Goal: Register for event/course

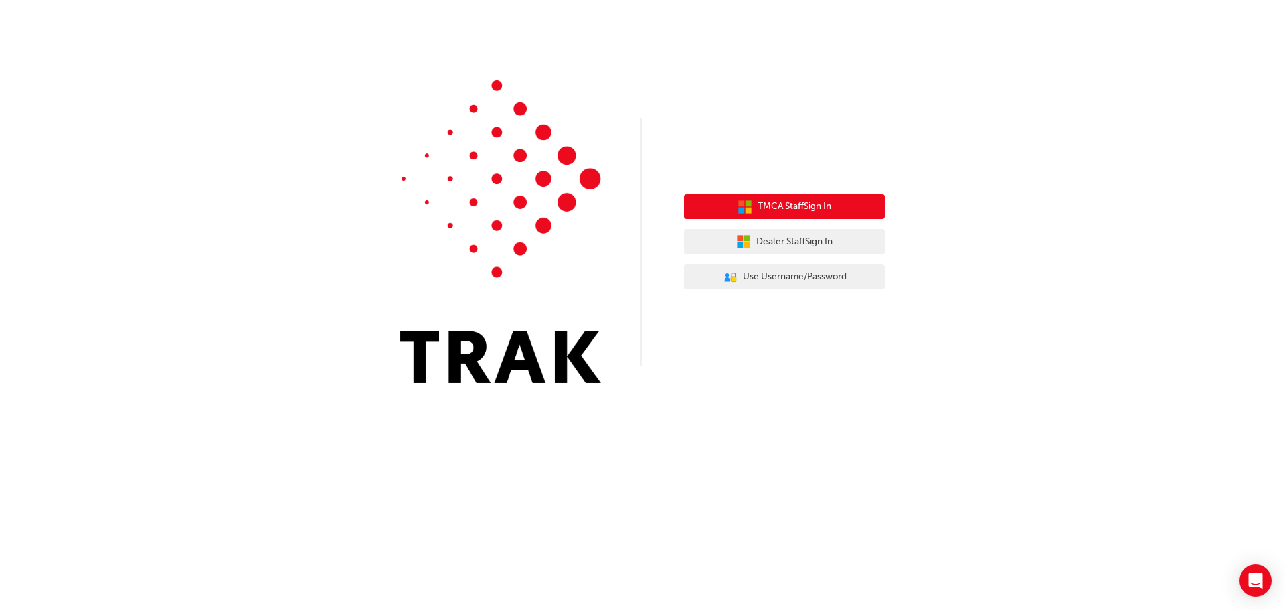
click at [800, 212] on span "TMCA Staff Sign In" at bounding box center [794, 206] width 74 height 15
click at [784, 260] on div "TMCA Staff Sign In Dealer Staff Sign In User Authentication Icon - Blue Person,…" at bounding box center [784, 242] width 201 height 116
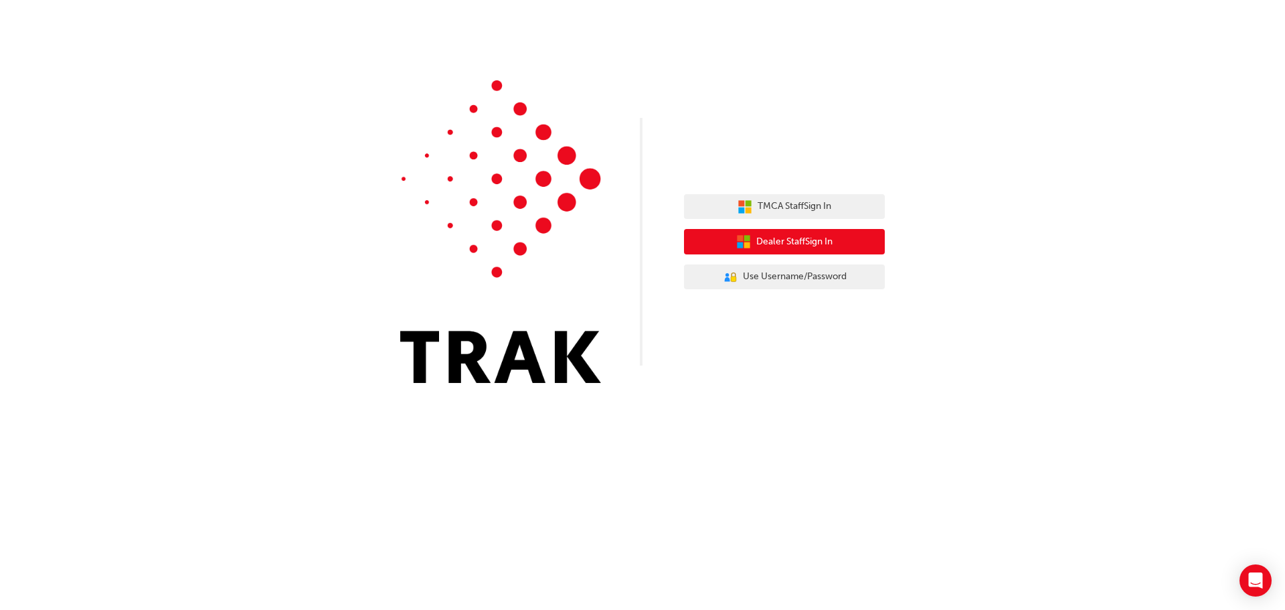
click at [784, 246] on span "Dealer Staff Sign In" at bounding box center [794, 241] width 76 height 15
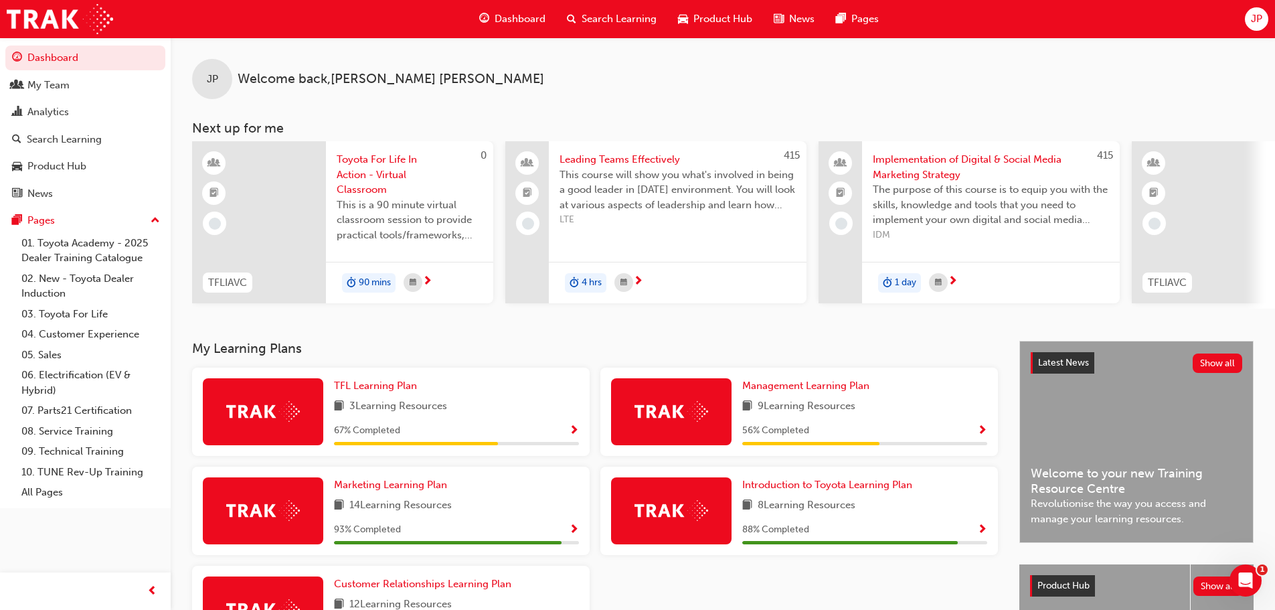
click at [626, 181] on span "This course will show you what's involved in being a good leader in today's env…" at bounding box center [677, 190] width 236 height 46
click at [75, 339] on link "04. Customer Experience" at bounding box center [90, 334] width 149 height 21
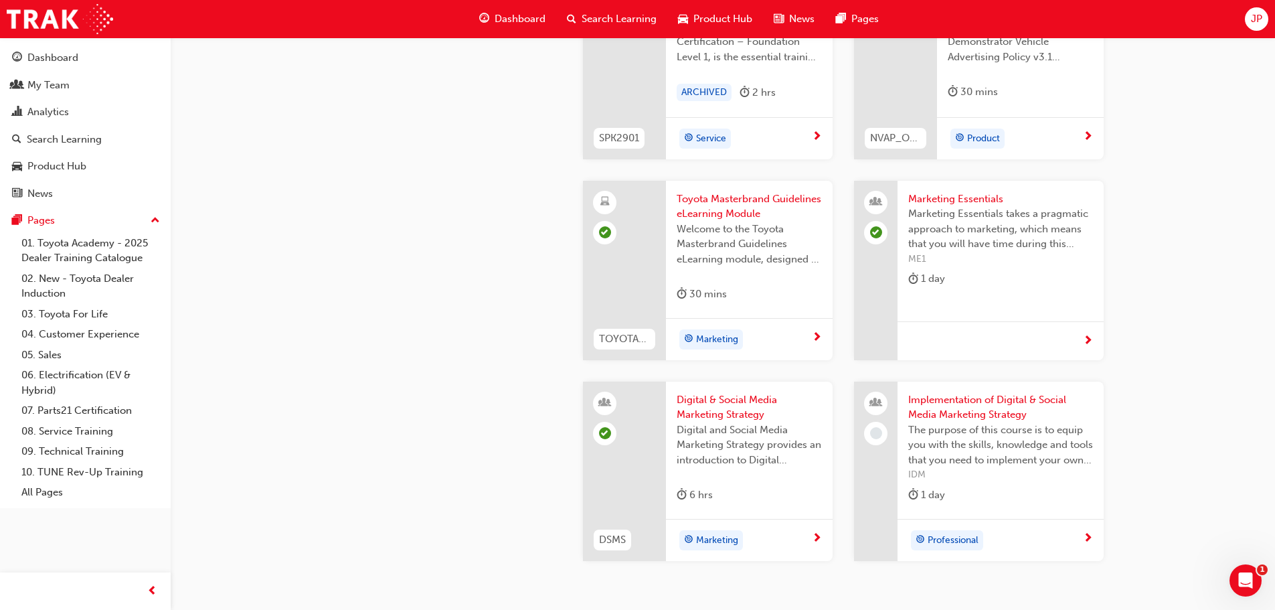
scroll to position [2572, 0]
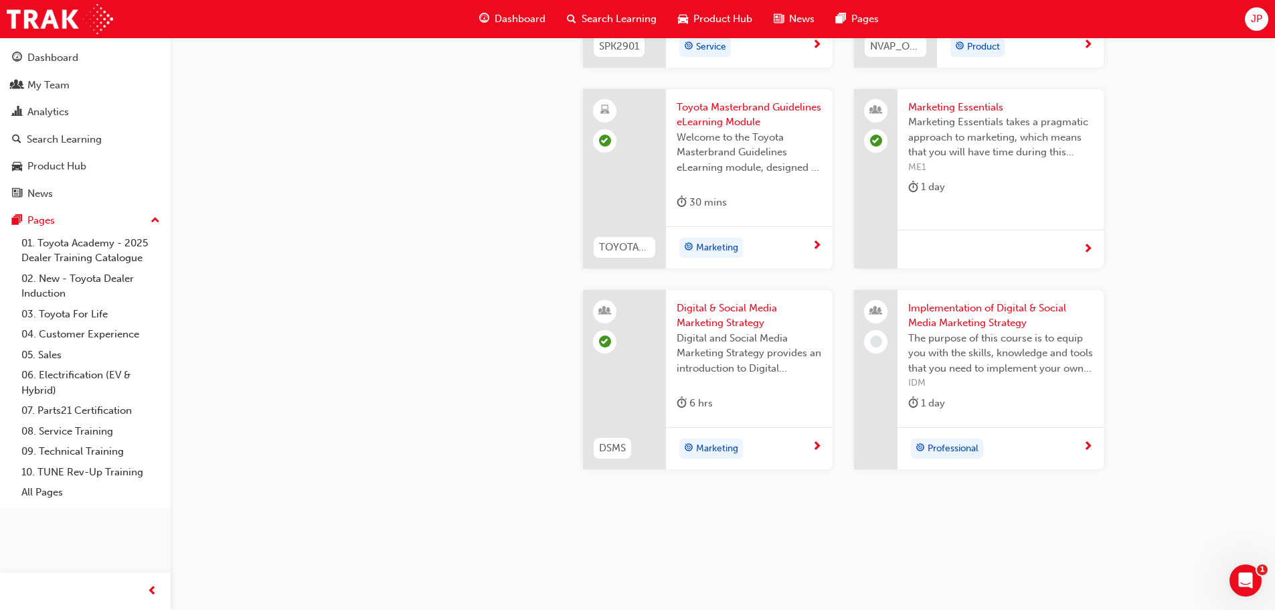
click at [971, 310] on span "Implementation of Digital & Social Media Marketing Strategy" at bounding box center [1000, 315] width 185 height 30
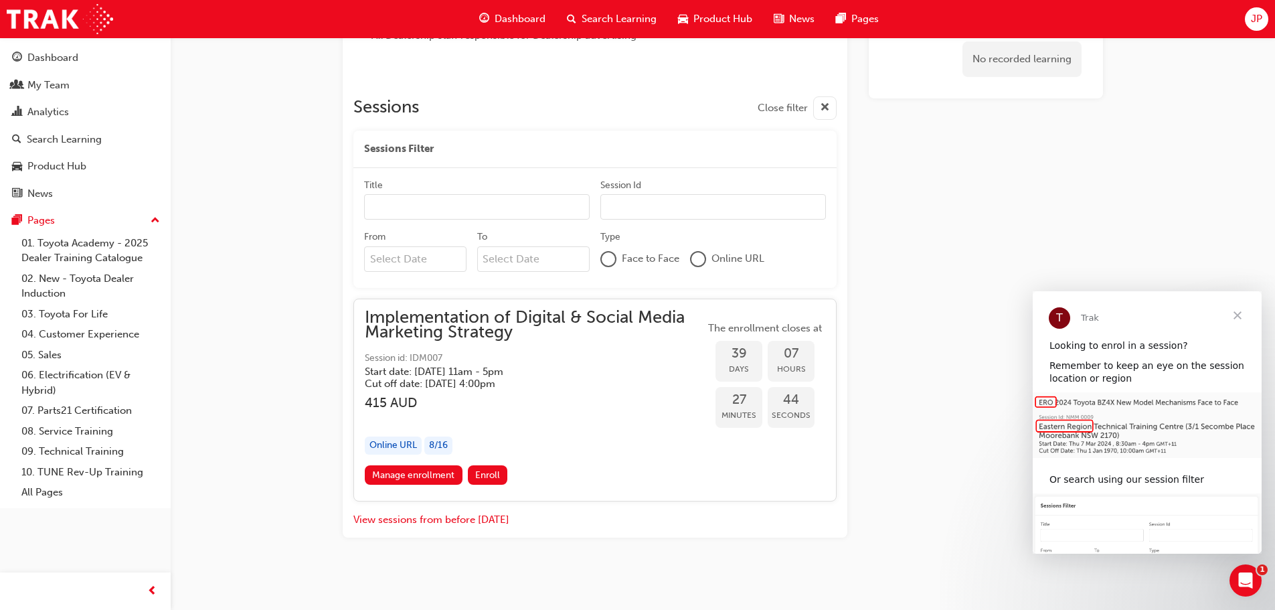
scroll to position [905, 0]
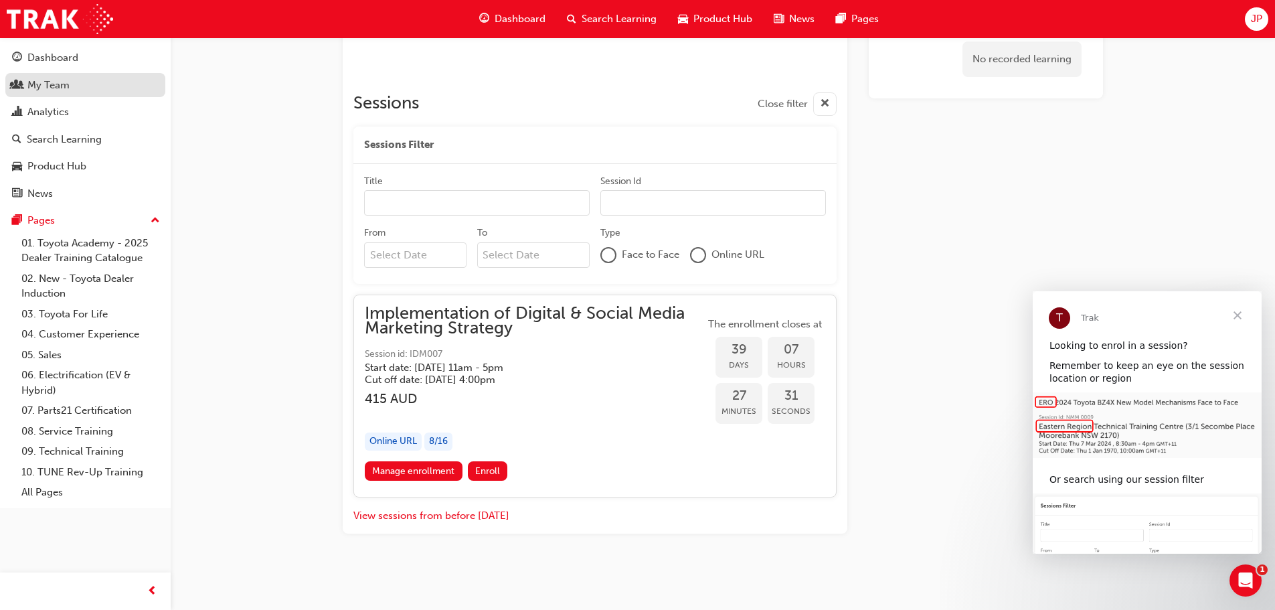
click at [45, 88] on div "My Team" at bounding box center [48, 85] width 42 height 15
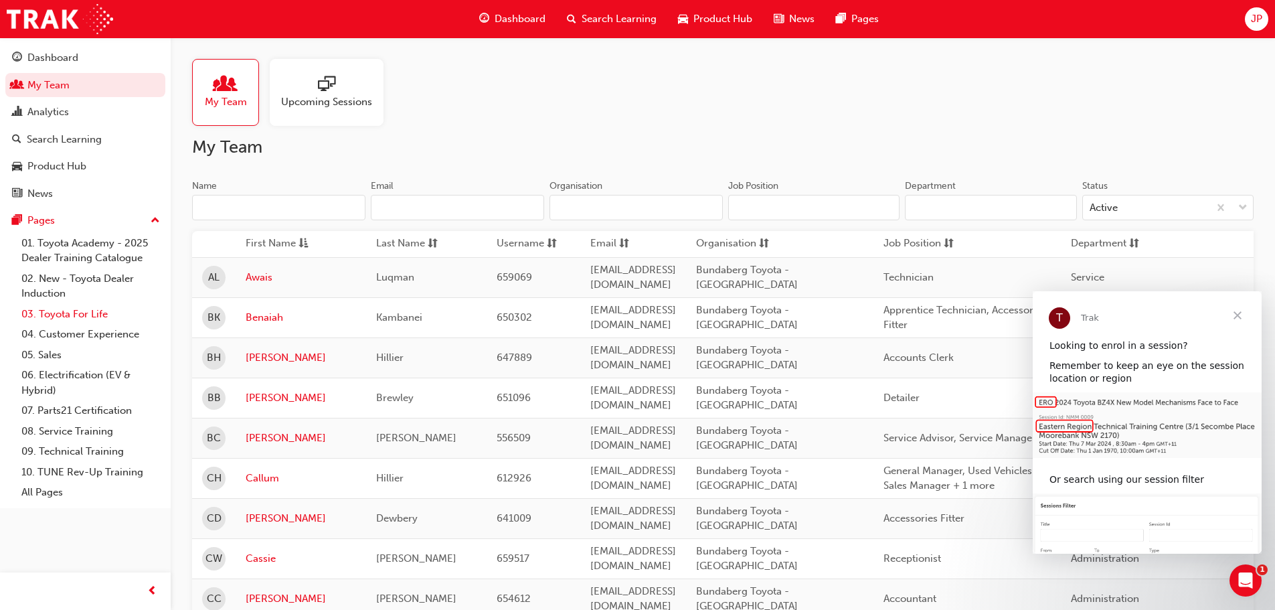
click at [54, 315] on link "03. Toyota For Life" at bounding box center [90, 314] width 149 height 21
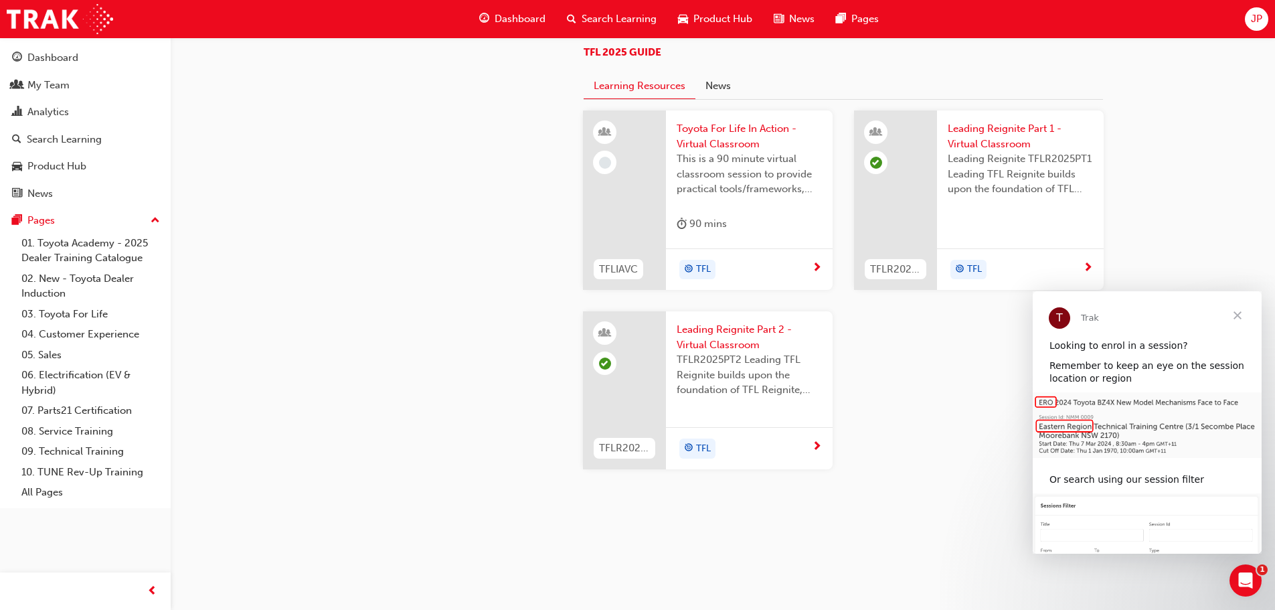
scroll to position [1423, 0]
click at [68, 278] on link "02. New - Toyota Dealer Induction" at bounding box center [90, 285] width 149 height 35
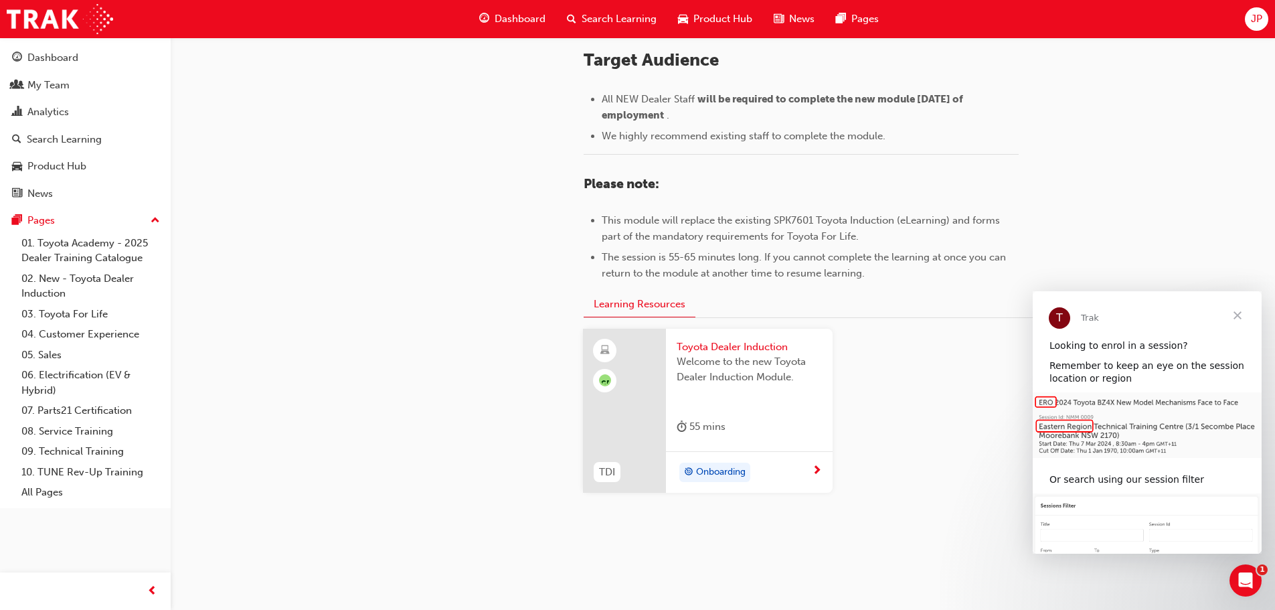
scroll to position [589, 0]
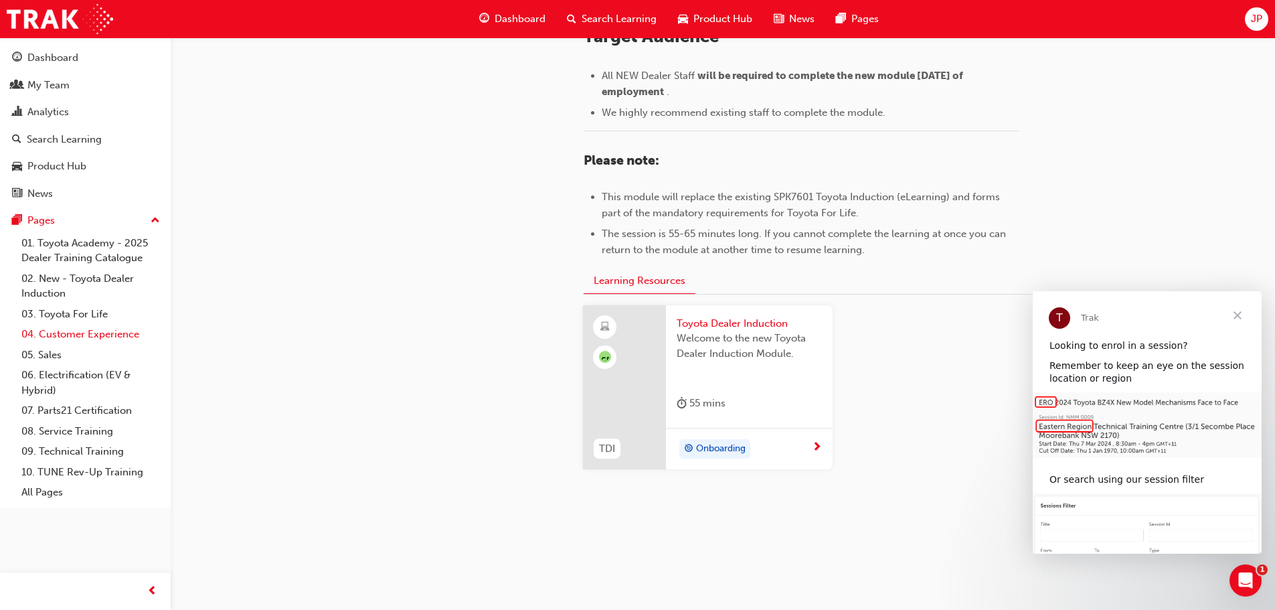
click at [65, 337] on link "04. Customer Experience" at bounding box center [90, 334] width 149 height 21
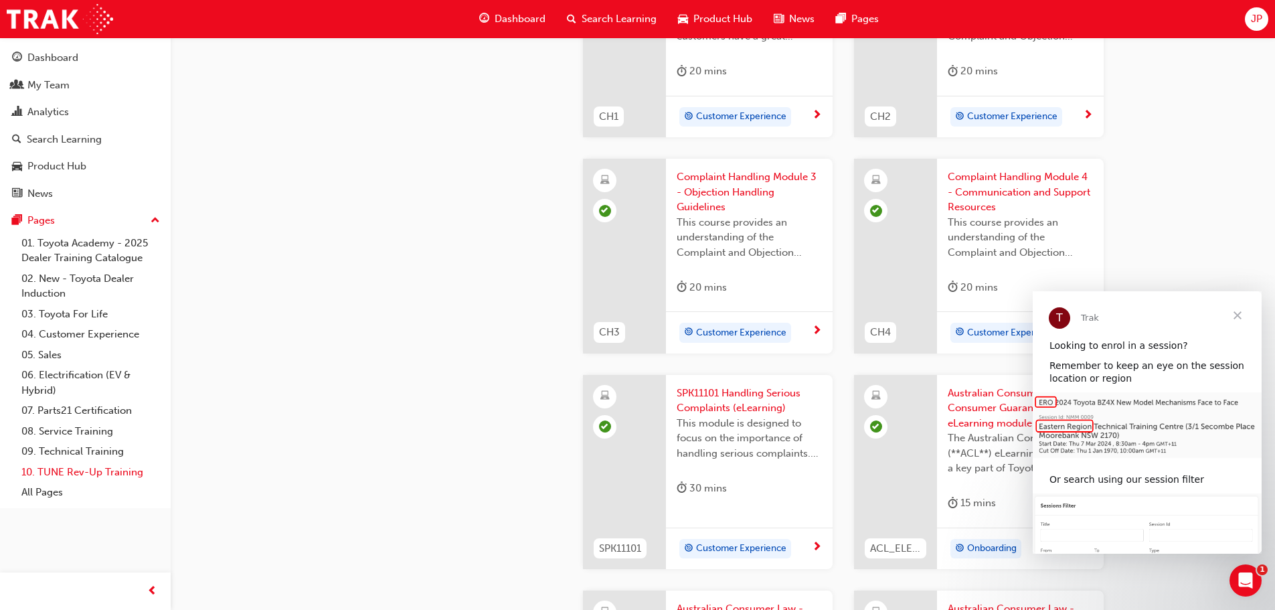
click at [54, 471] on link "10. TUNE Rev-Up Training" at bounding box center [90, 472] width 149 height 21
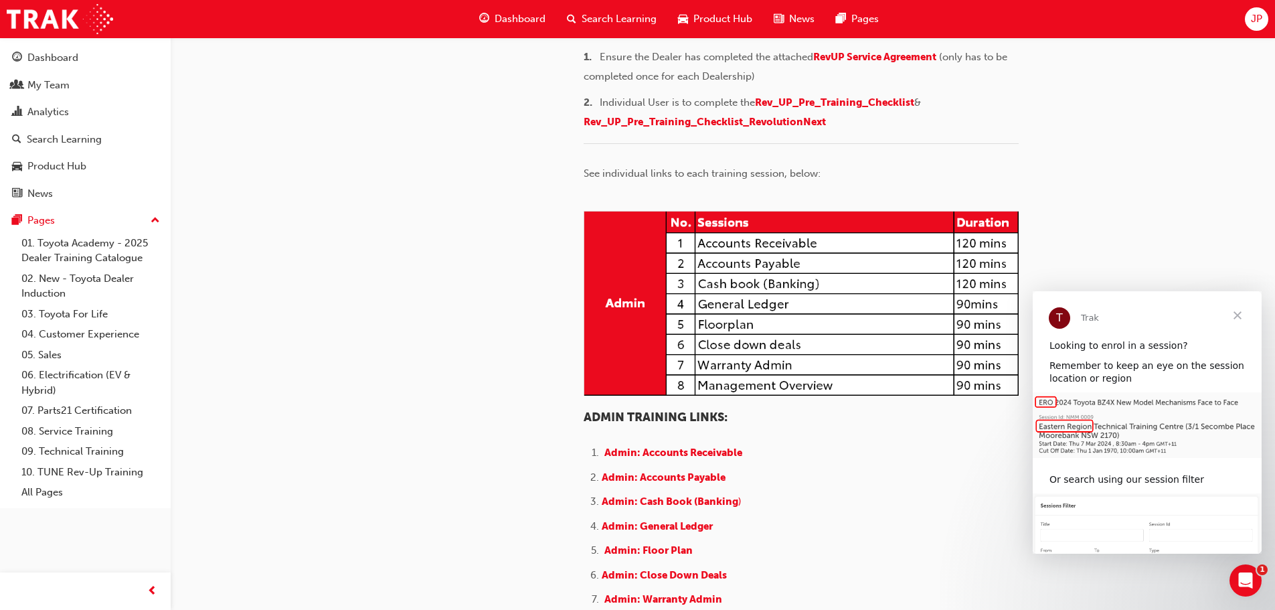
scroll to position [201, 0]
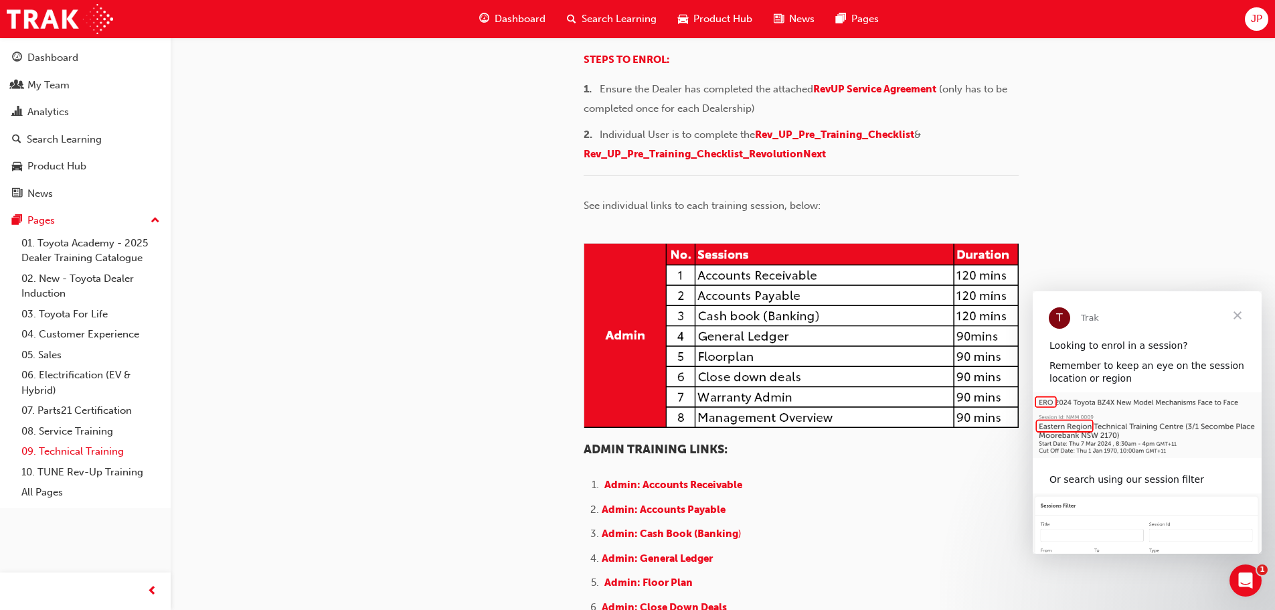
click at [73, 448] on link "09. Technical Training" at bounding box center [90, 451] width 149 height 21
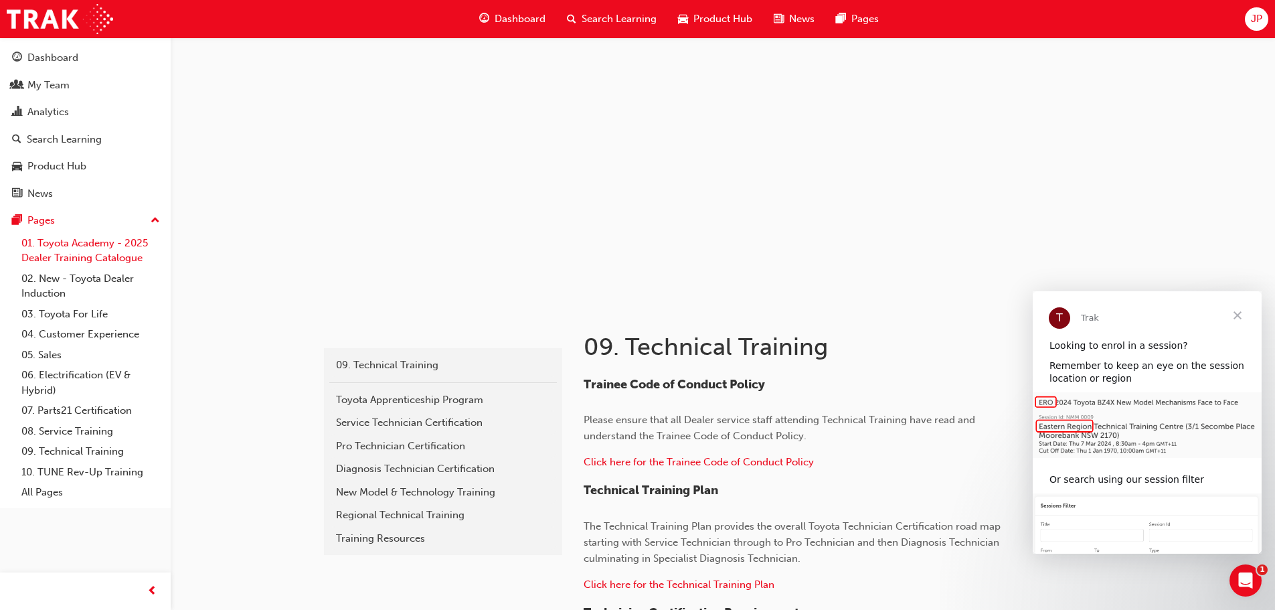
click at [66, 252] on link "01. Toyota Academy - 2025 Dealer Training Catalogue" at bounding box center [90, 250] width 149 height 35
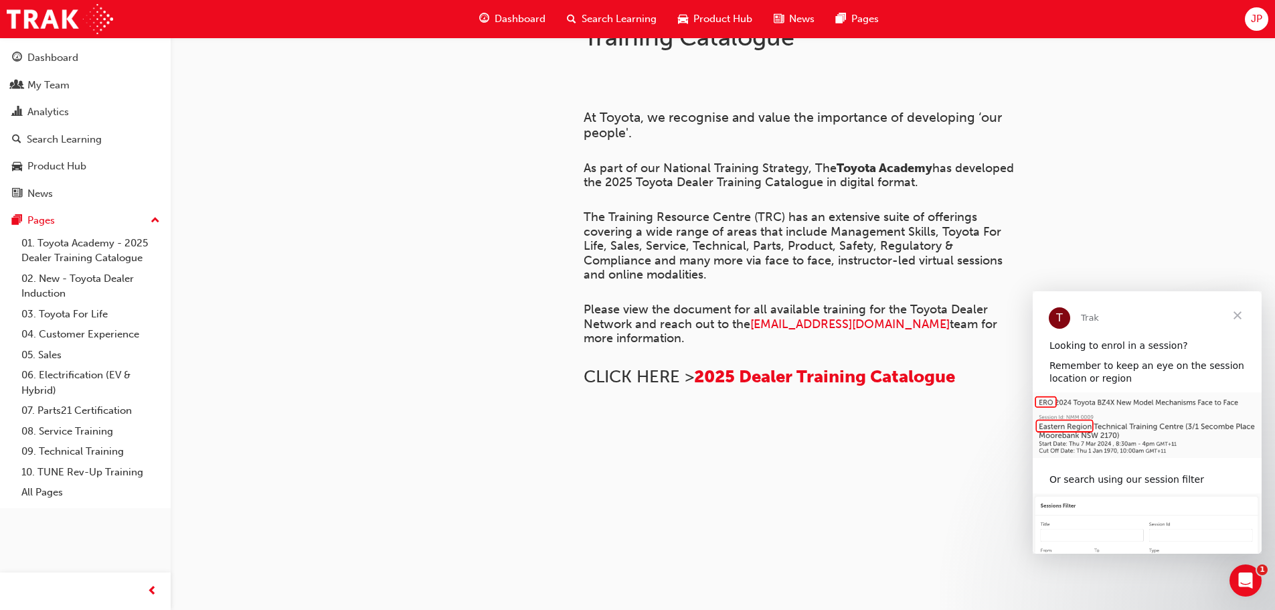
scroll to position [514, 0]
click at [73, 311] on link "03. Toyota For Life" at bounding box center [90, 314] width 149 height 21
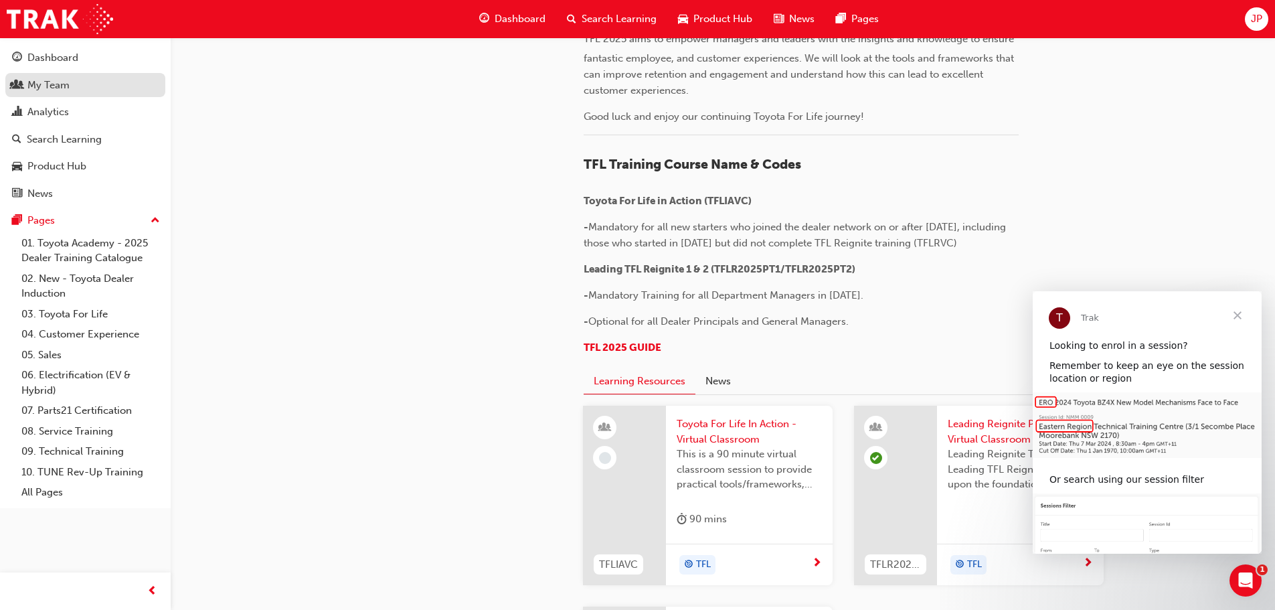
click at [55, 88] on div "My Team" at bounding box center [48, 85] width 42 height 15
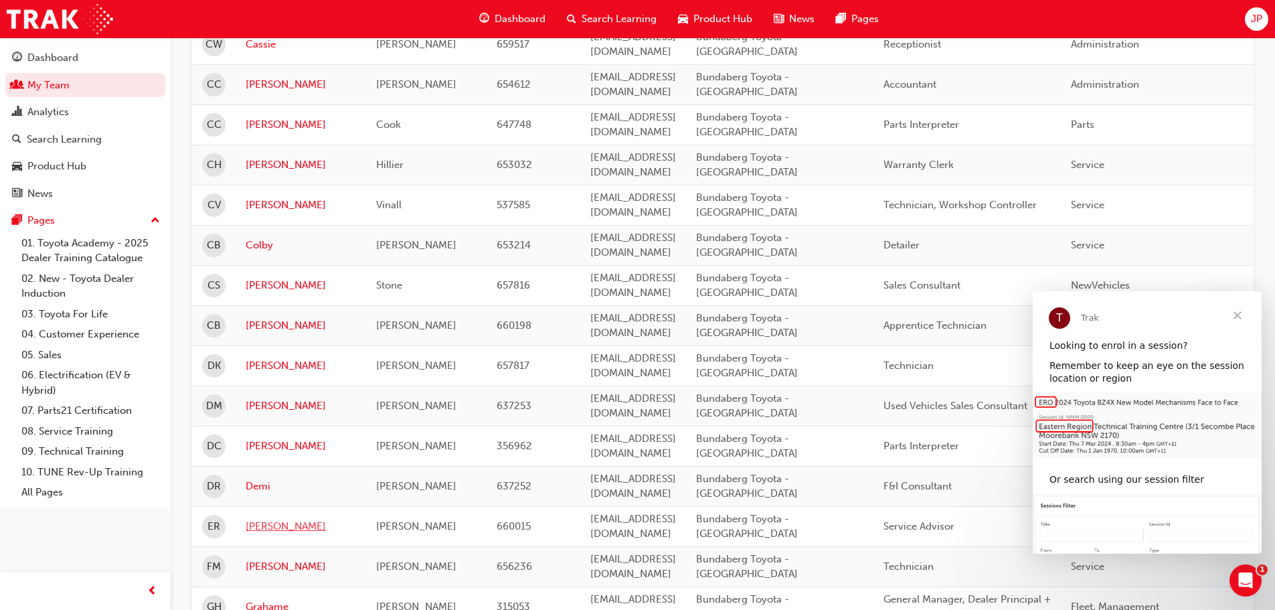
scroll to position [715, 0]
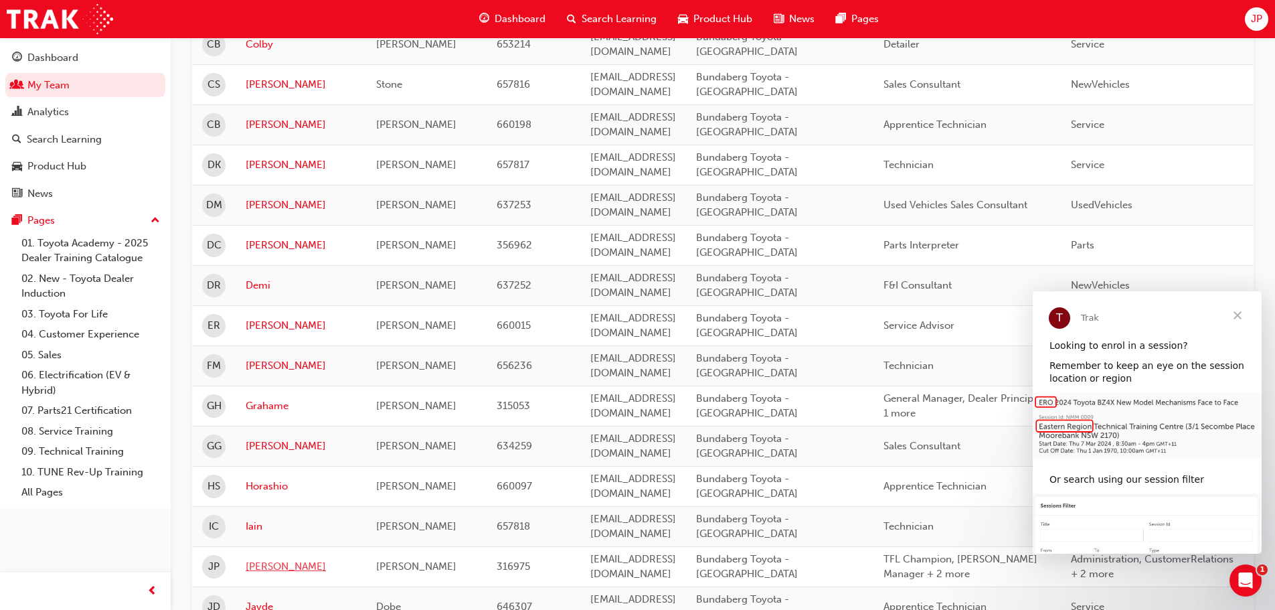
click at [270, 559] on link "[PERSON_NAME]" at bounding box center [301, 566] width 110 height 15
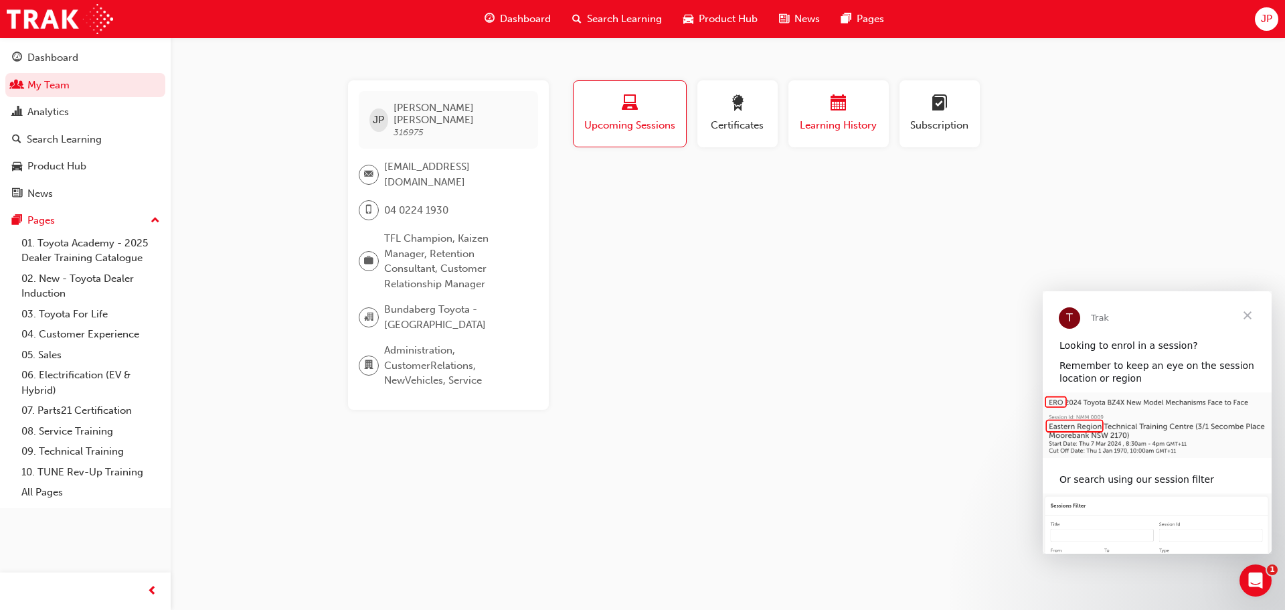
click at [839, 110] on span "calendar-icon" at bounding box center [838, 104] width 16 height 18
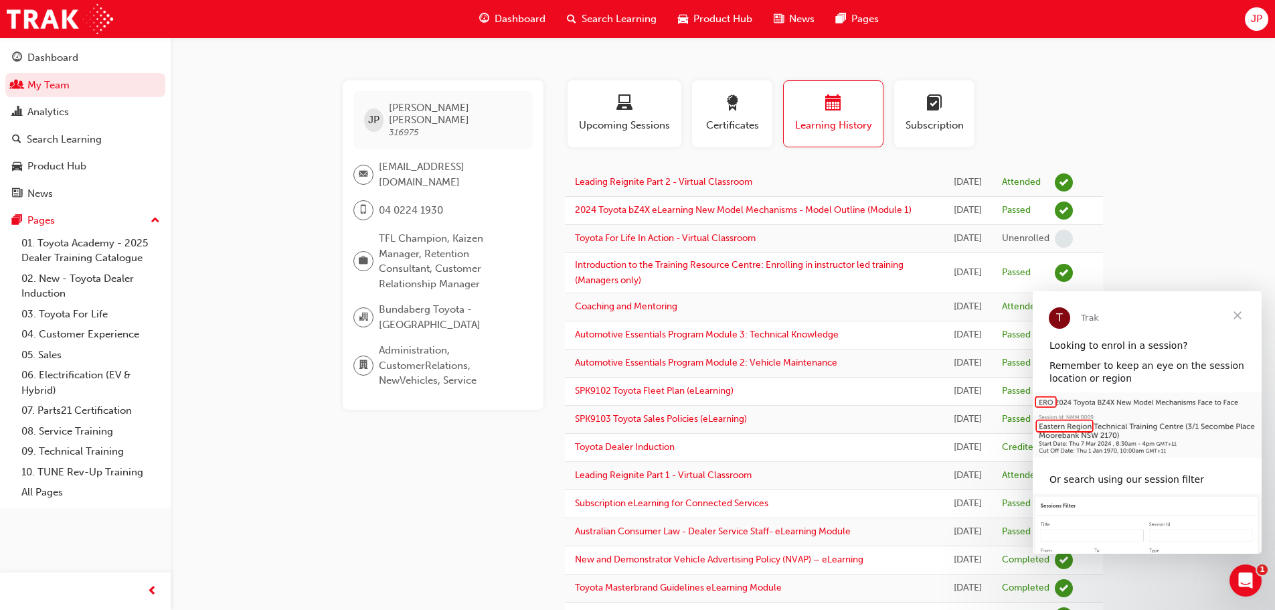
click at [1235, 310] on span "Close" at bounding box center [1237, 315] width 48 height 48
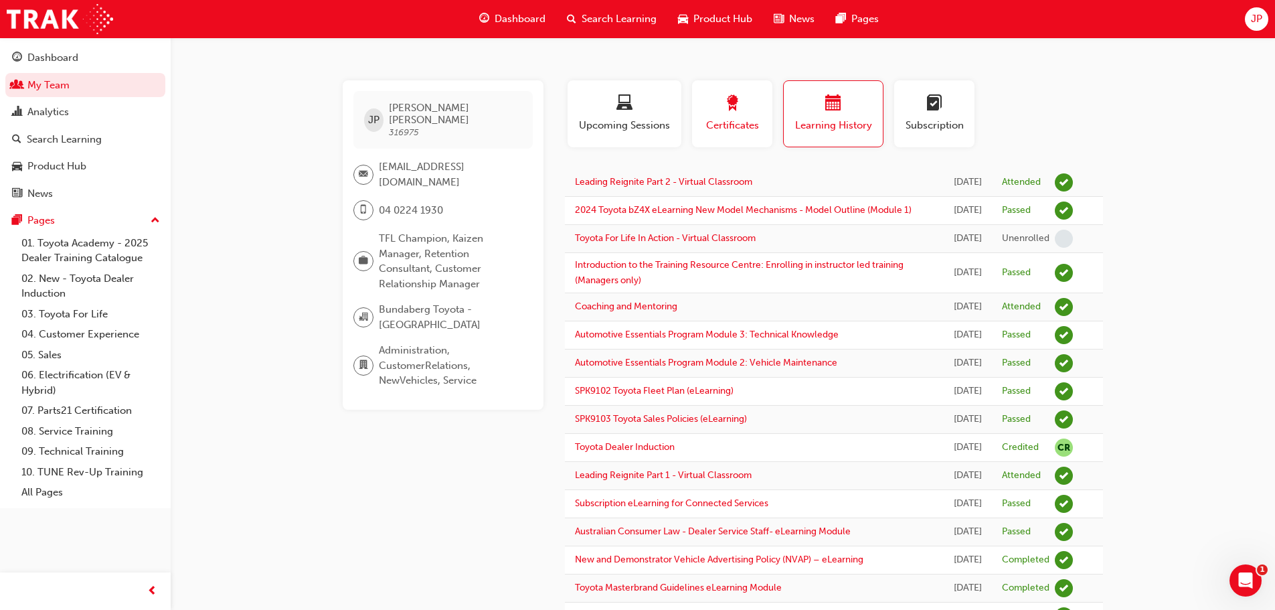
click at [721, 116] on div "Certificates" at bounding box center [732, 114] width 60 height 38
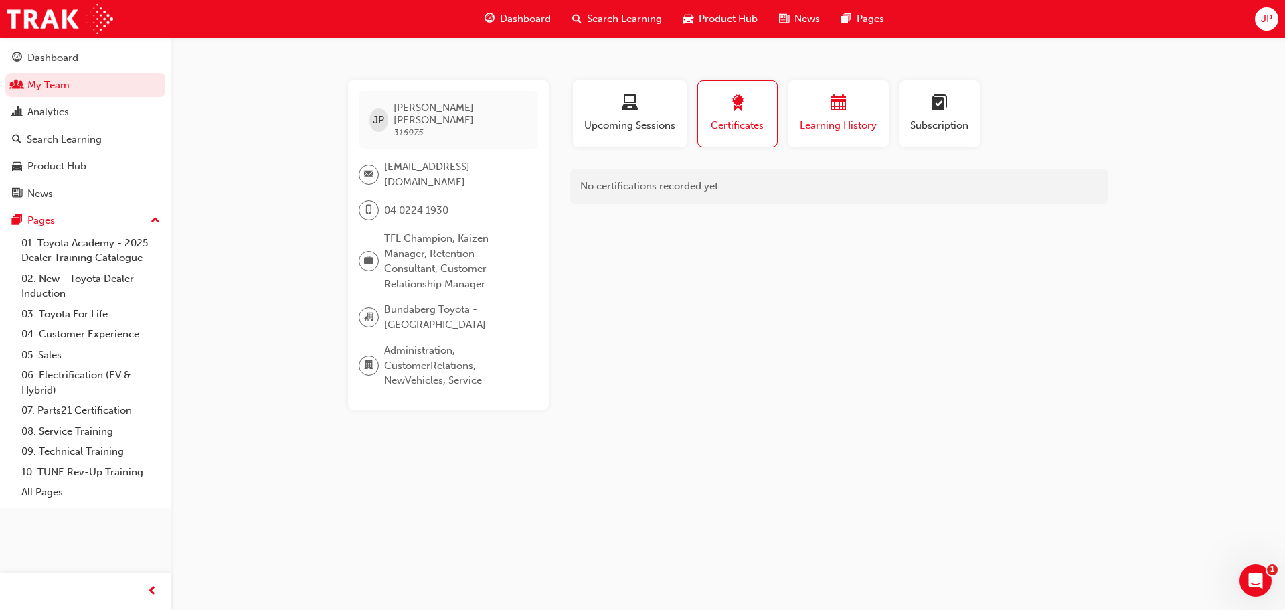
click at [823, 113] on div "button" at bounding box center [838, 105] width 80 height 21
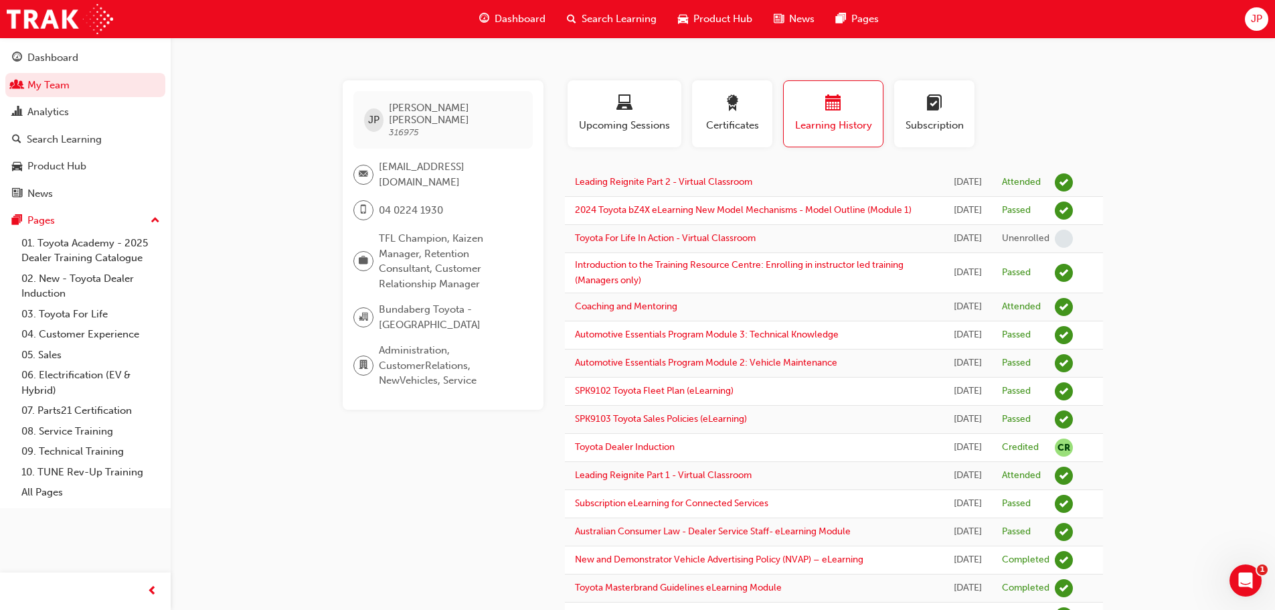
click at [1265, 21] on div "JP" at bounding box center [1256, 18] width 23 height 23
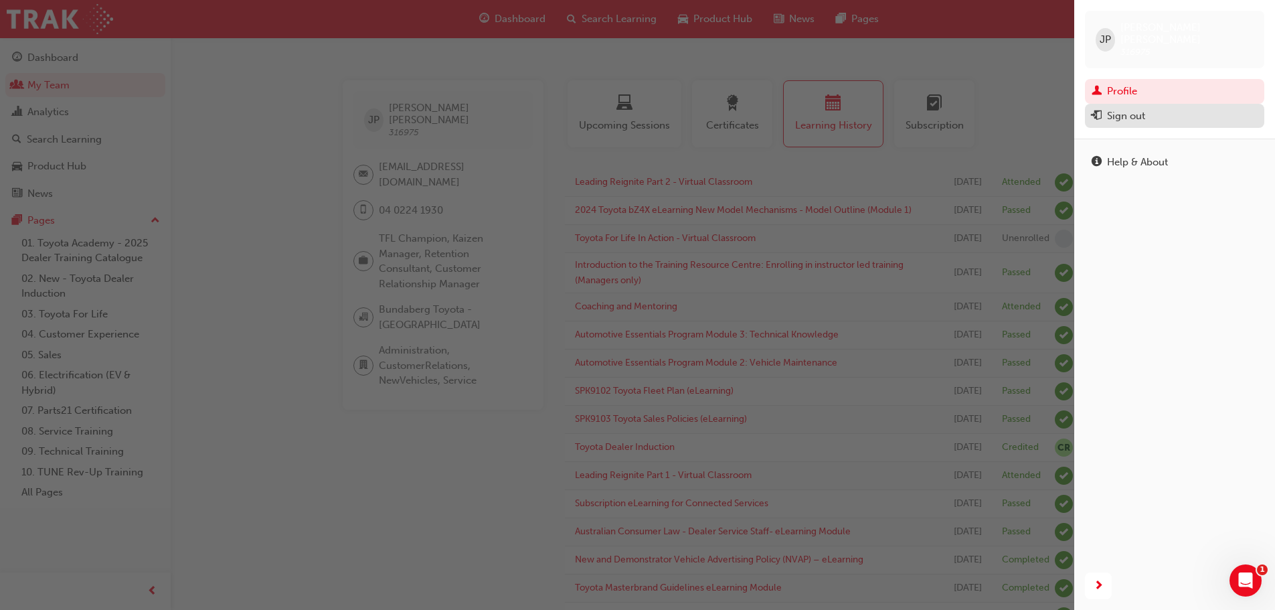
click at [1128, 108] on div "Sign out" at bounding box center [1126, 115] width 38 height 15
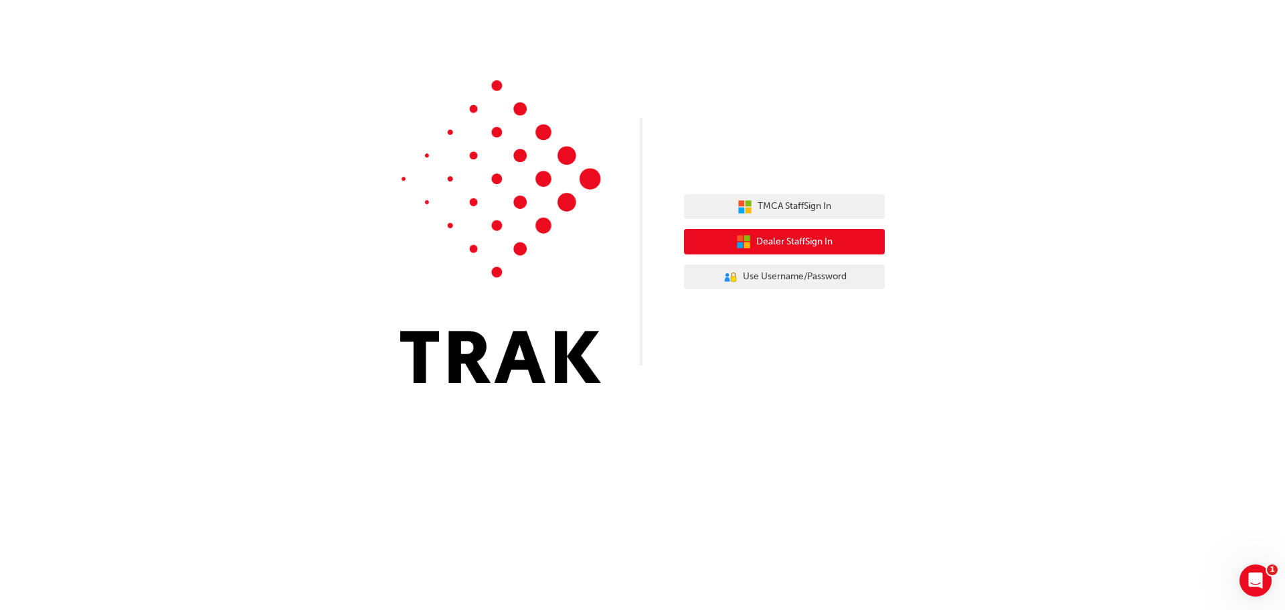
click at [808, 235] on span "Dealer Staff Sign In" at bounding box center [794, 241] width 76 height 15
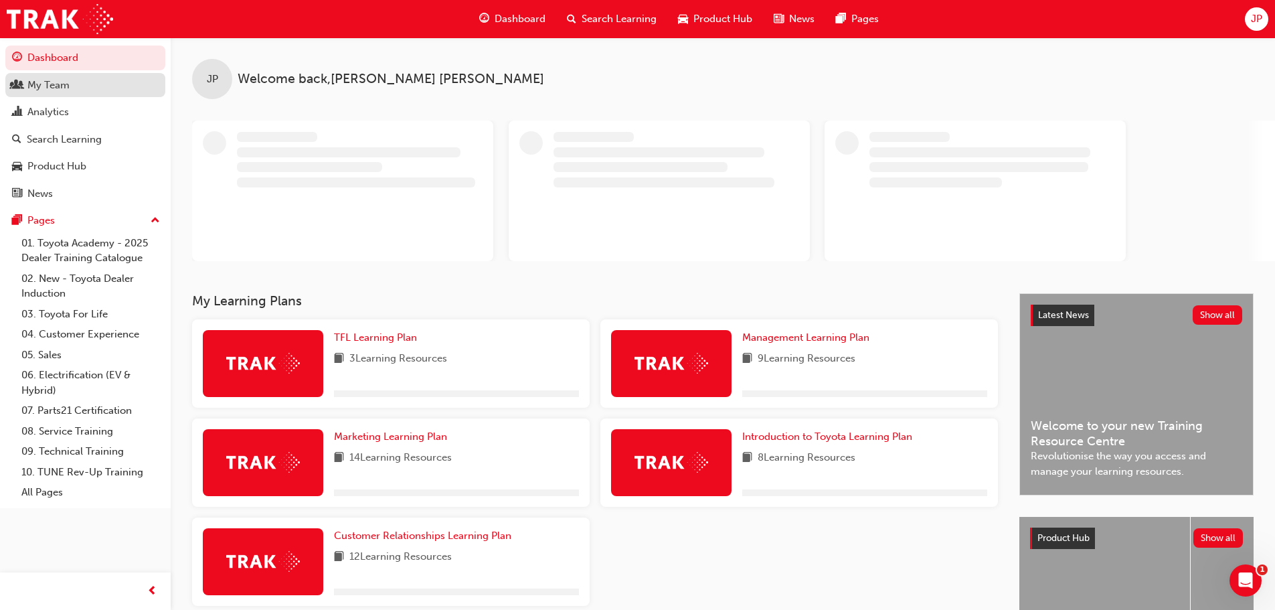
click at [33, 80] on div "My Team" at bounding box center [48, 85] width 42 height 15
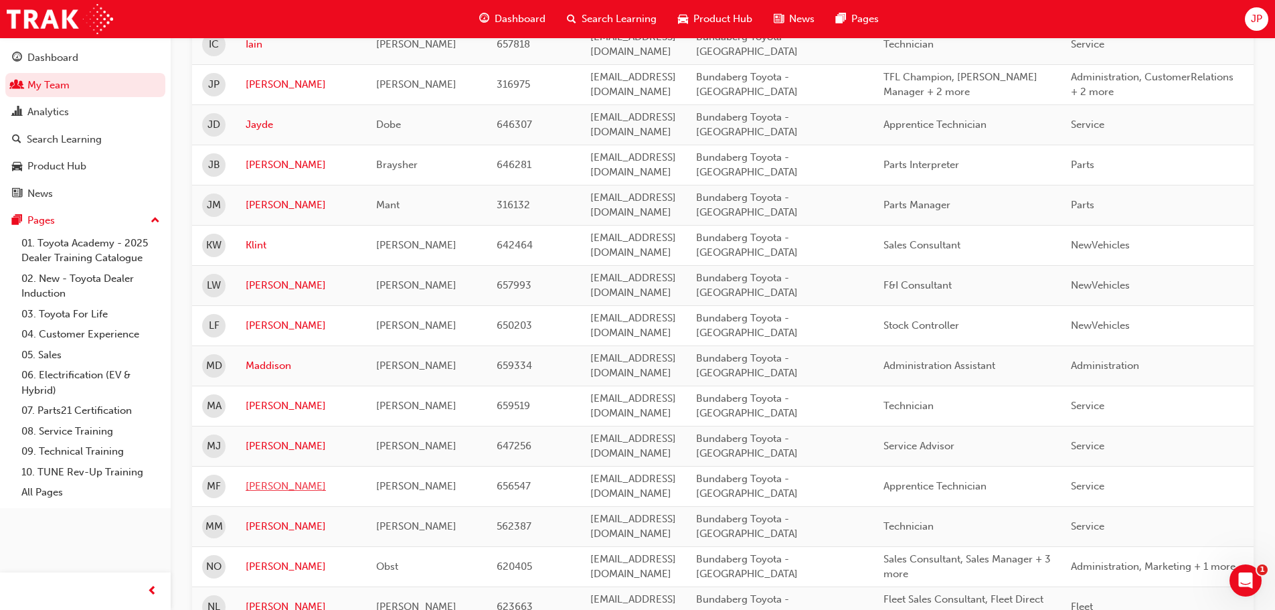
scroll to position [1004, 0]
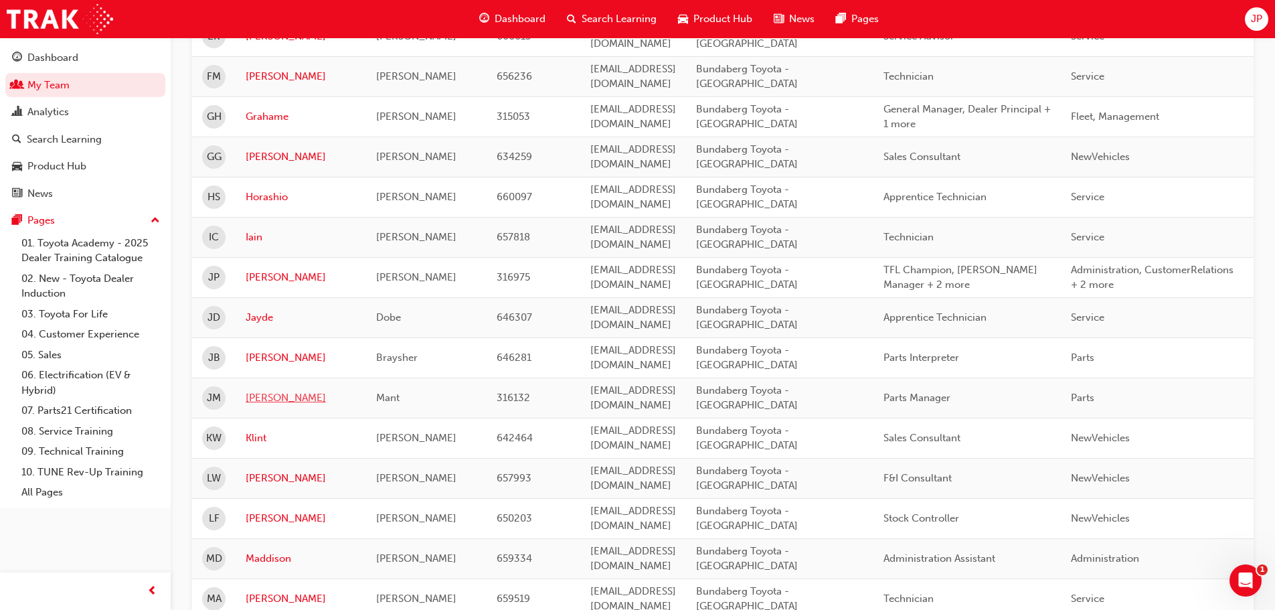
click at [265, 390] on link "[PERSON_NAME]" at bounding box center [301, 397] width 110 height 15
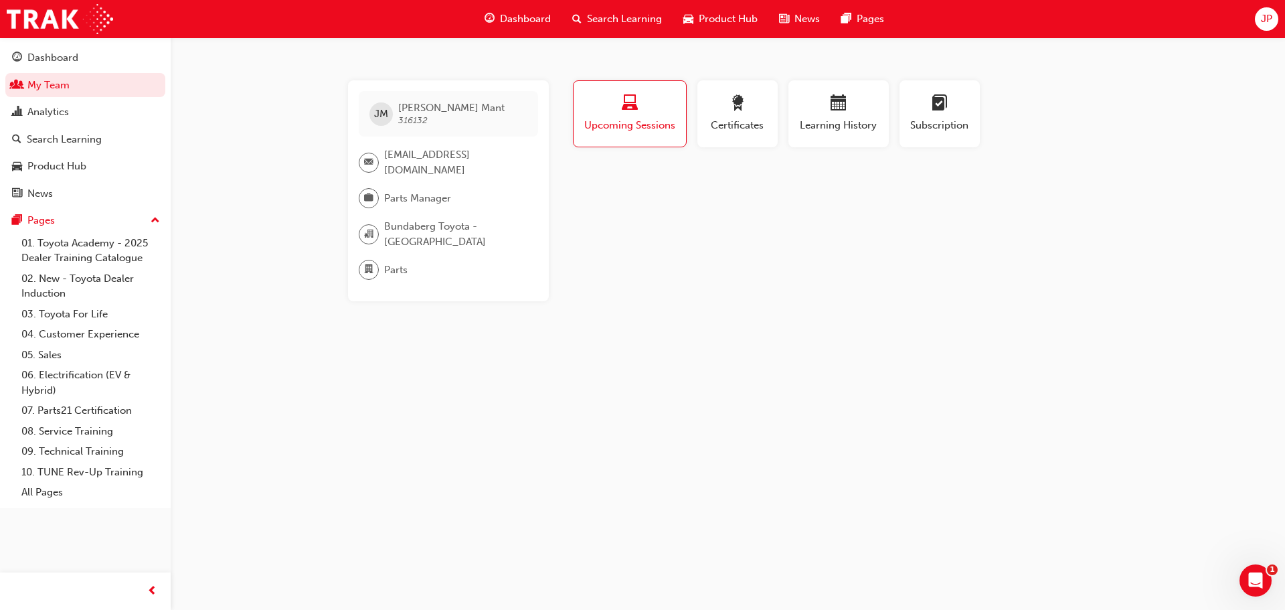
click at [639, 106] on div "button" at bounding box center [629, 105] width 92 height 21
click at [620, 120] on span "Upcoming Sessions" at bounding box center [629, 125] width 92 height 15
click at [756, 108] on div "button" at bounding box center [737, 105] width 60 height 21
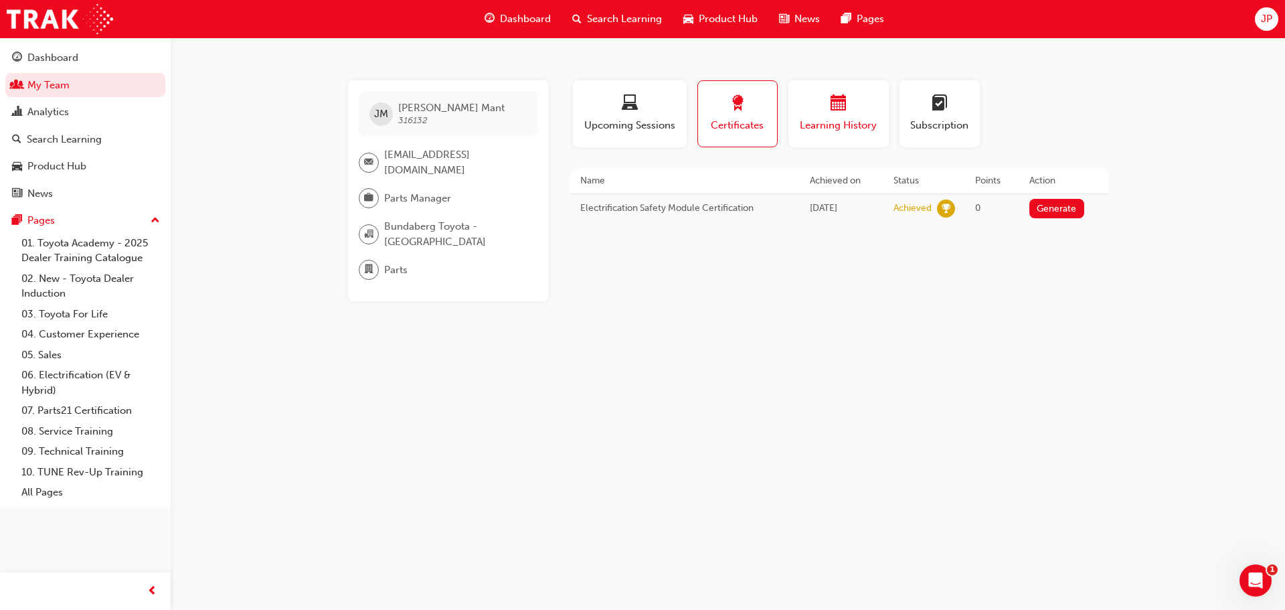
click at [818, 111] on div "button" at bounding box center [838, 105] width 80 height 21
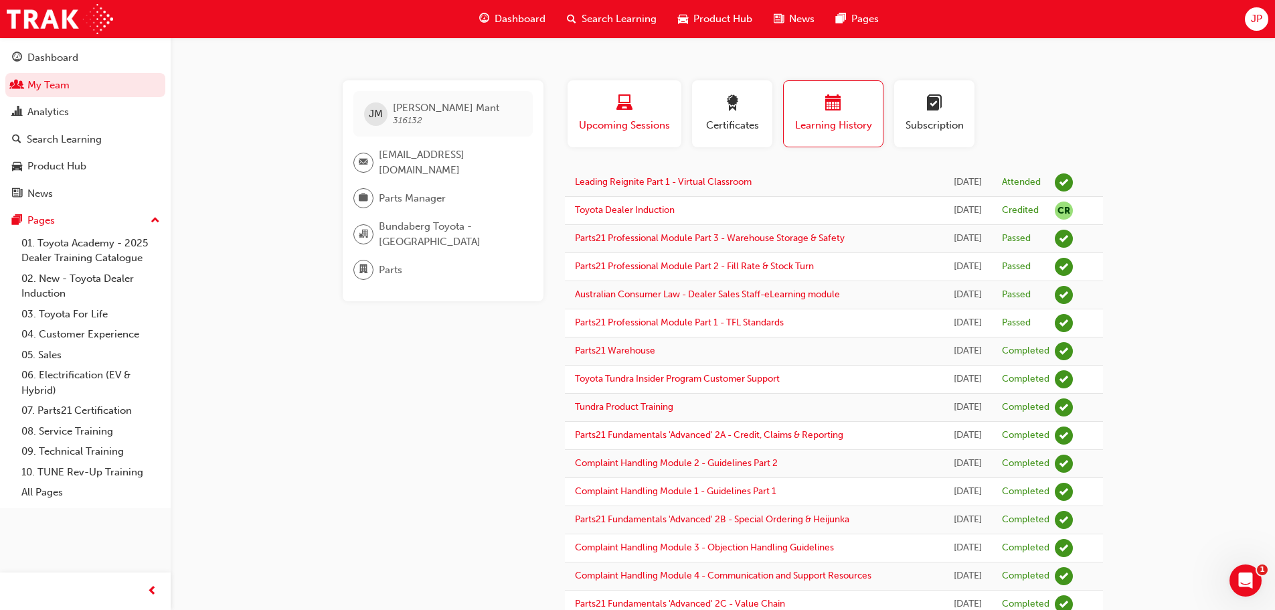
click at [622, 108] on span "laptop-icon" at bounding box center [624, 104] width 16 height 18
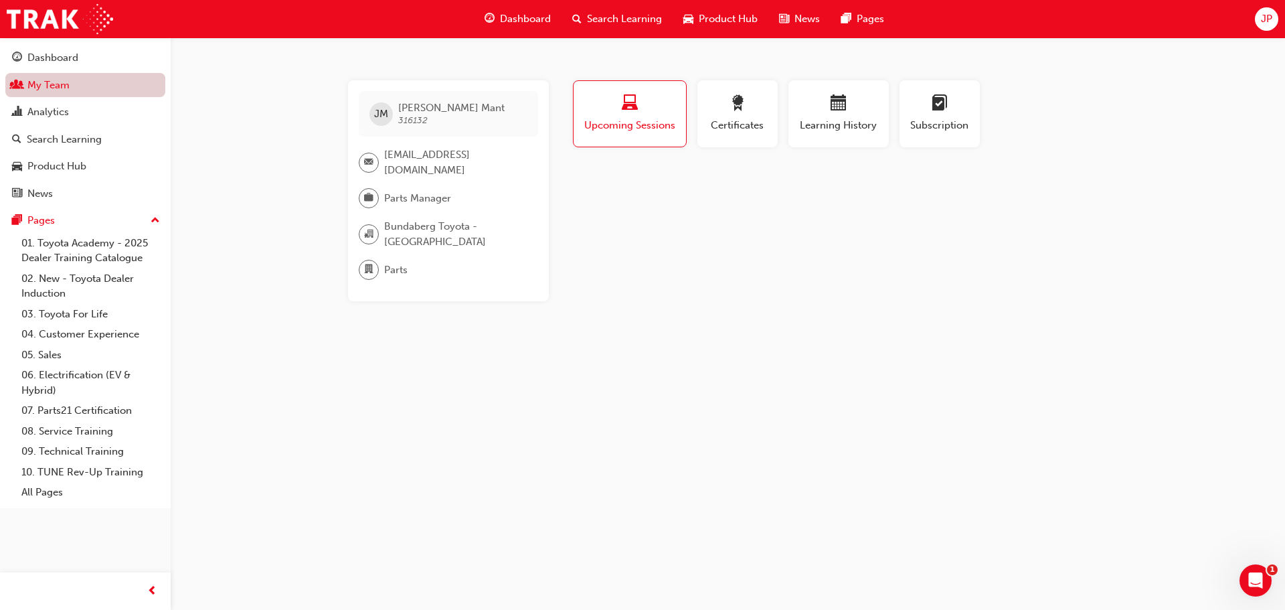
click at [41, 88] on link "My Team" at bounding box center [85, 85] width 160 height 25
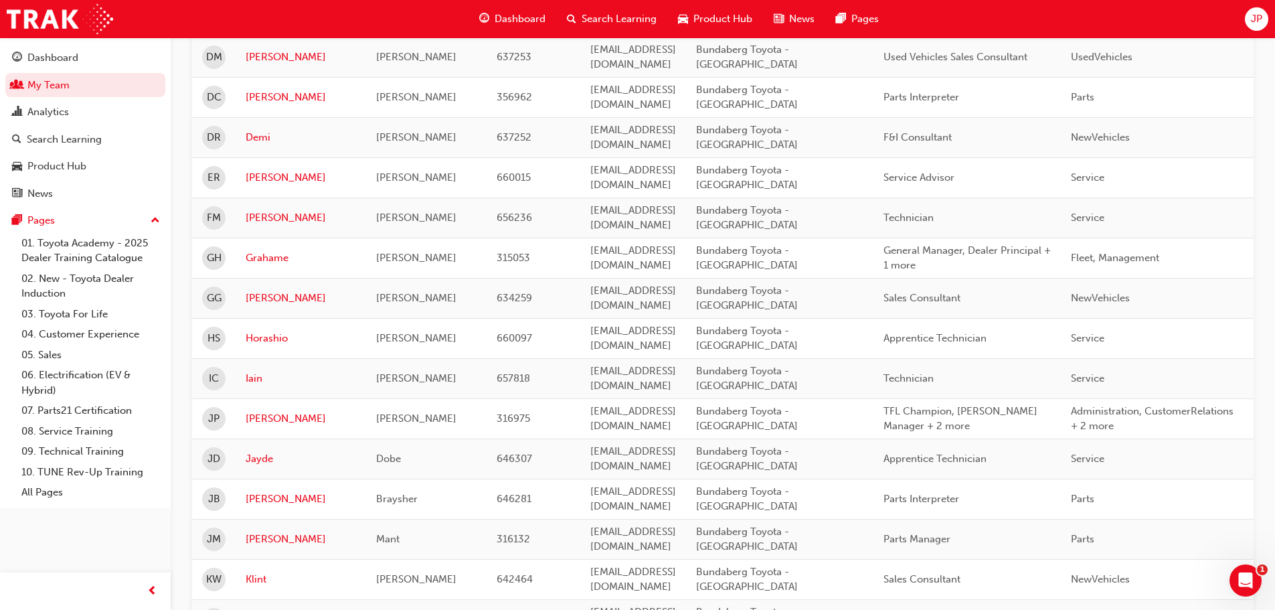
scroll to position [870, 0]
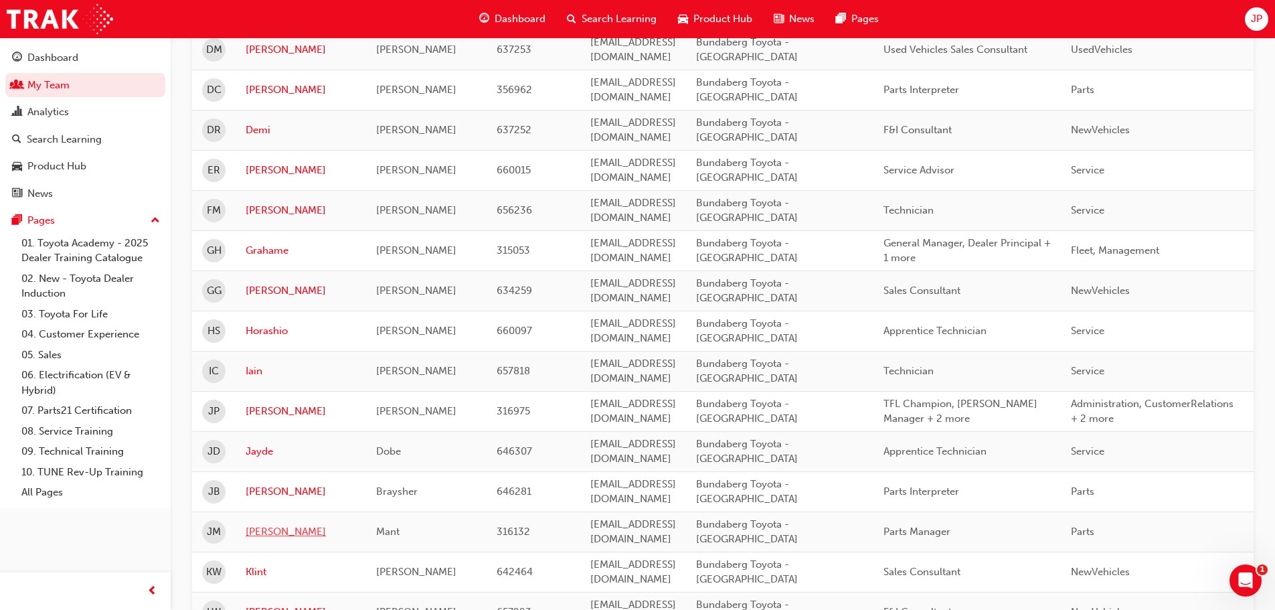
click at [261, 524] on link "[PERSON_NAME]" at bounding box center [301, 531] width 110 height 15
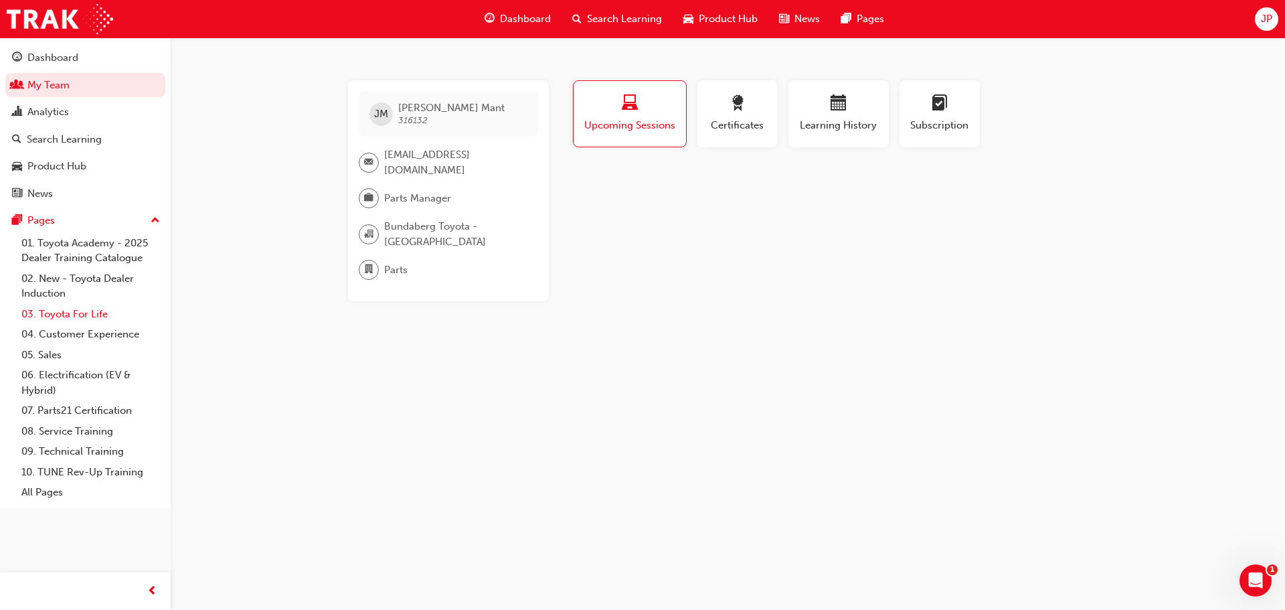
click at [78, 312] on link "03. Toyota For Life" at bounding box center [90, 314] width 149 height 21
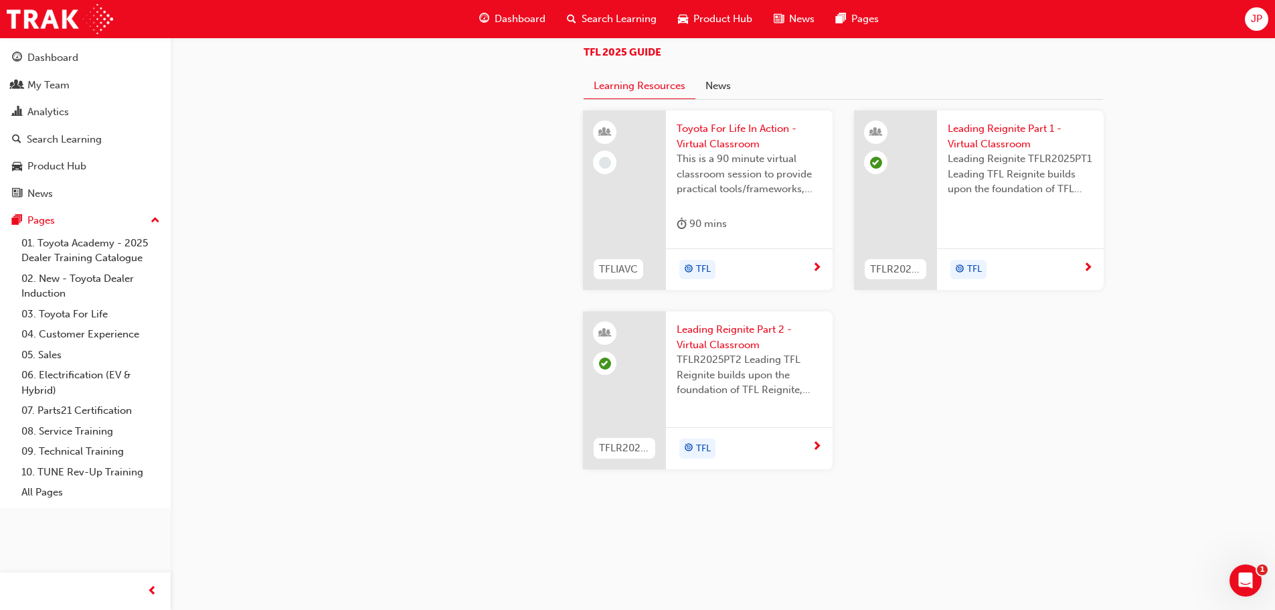
scroll to position [1338, 0]
click at [719, 352] on span "Leading Reignite Part 2 - Virtual Classroom" at bounding box center [749, 337] width 145 height 30
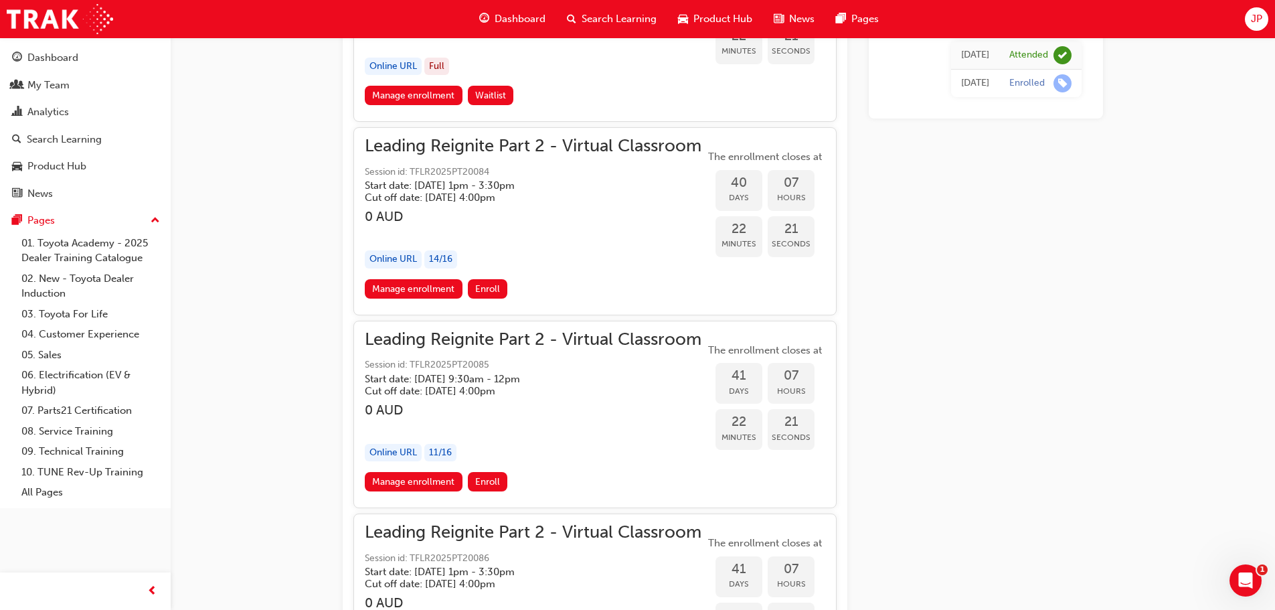
scroll to position [7279, 0]
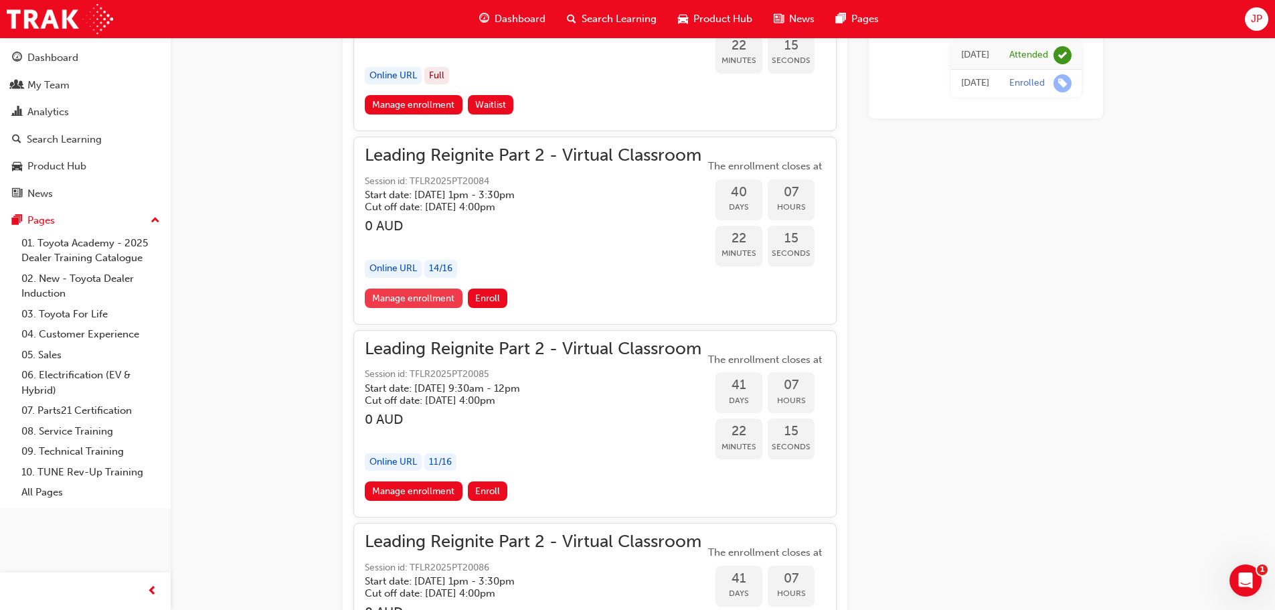
click at [406, 297] on link "Manage enrollment" at bounding box center [414, 297] width 98 height 19
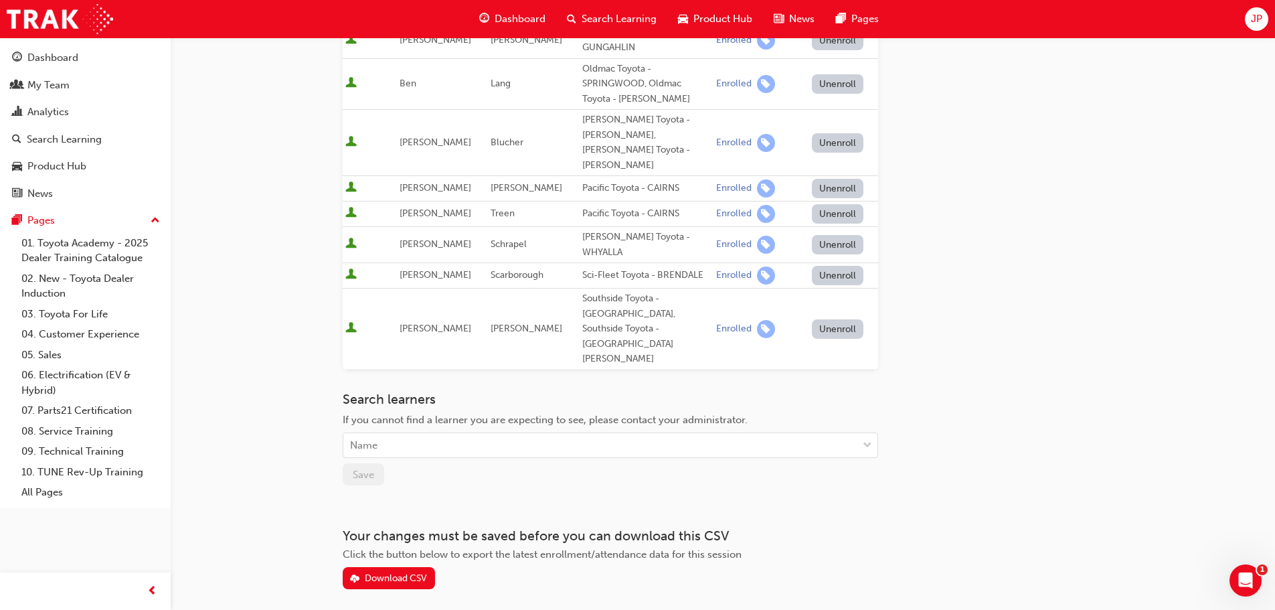
scroll to position [549, 0]
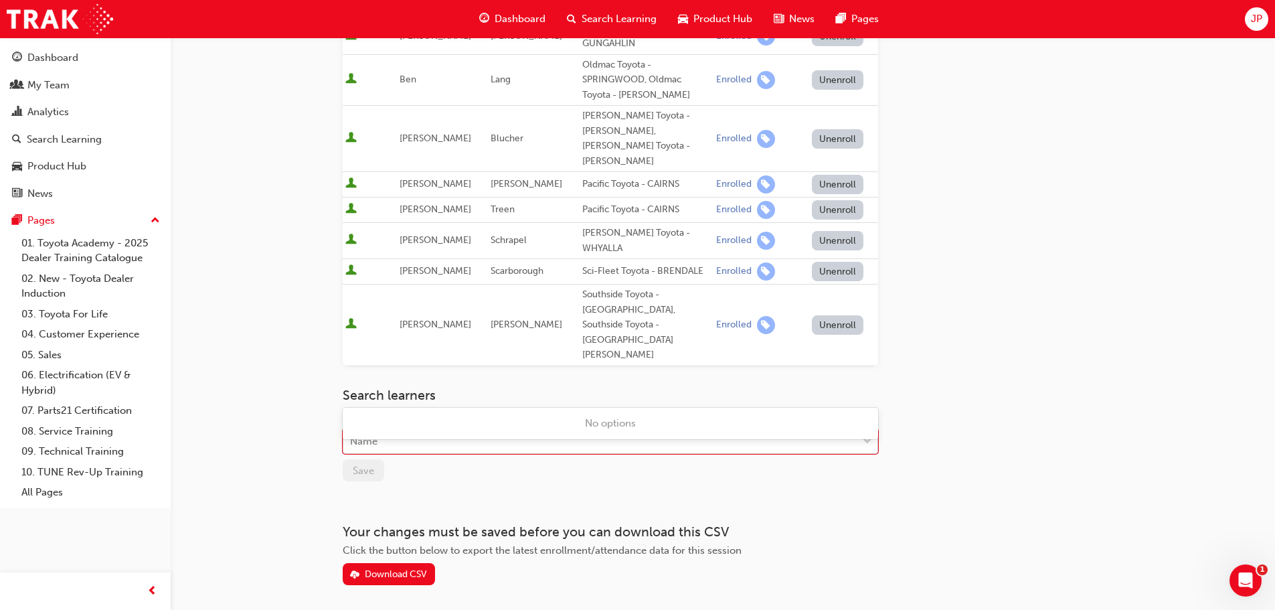
click at [449, 430] on div "Name" at bounding box center [600, 441] width 514 height 23
type input "[PERSON_NAME]"
click at [488, 418] on div "No options" at bounding box center [610, 423] width 535 height 26
drag, startPoint x: 381, startPoint y: 390, endPoint x: 412, endPoint y: 394, distance: 31.0
click at [381, 435] on input "[PERSON_NAME]" at bounding box center [370, 440] width 40 height 11
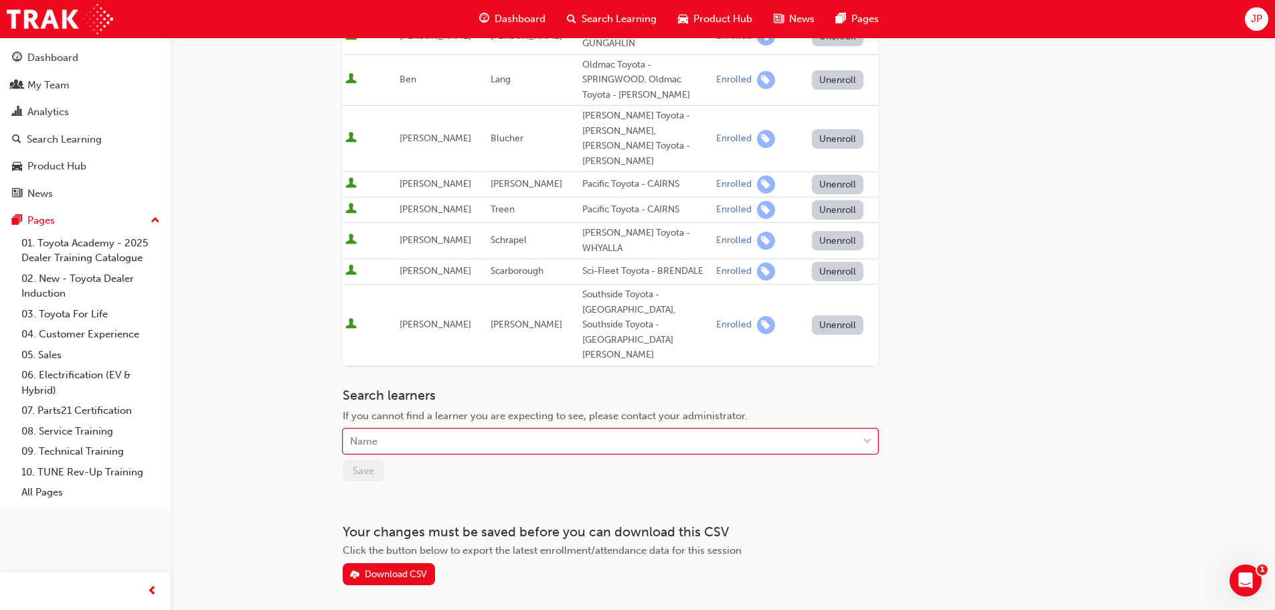
drag, startPoint x: 412, startPoint y: 393, endPoint x: 351, endPoint y: 391, distance: 60.9
click at [351, 430] on div "Name" at bounding box center [600, 441] width 514 height 23
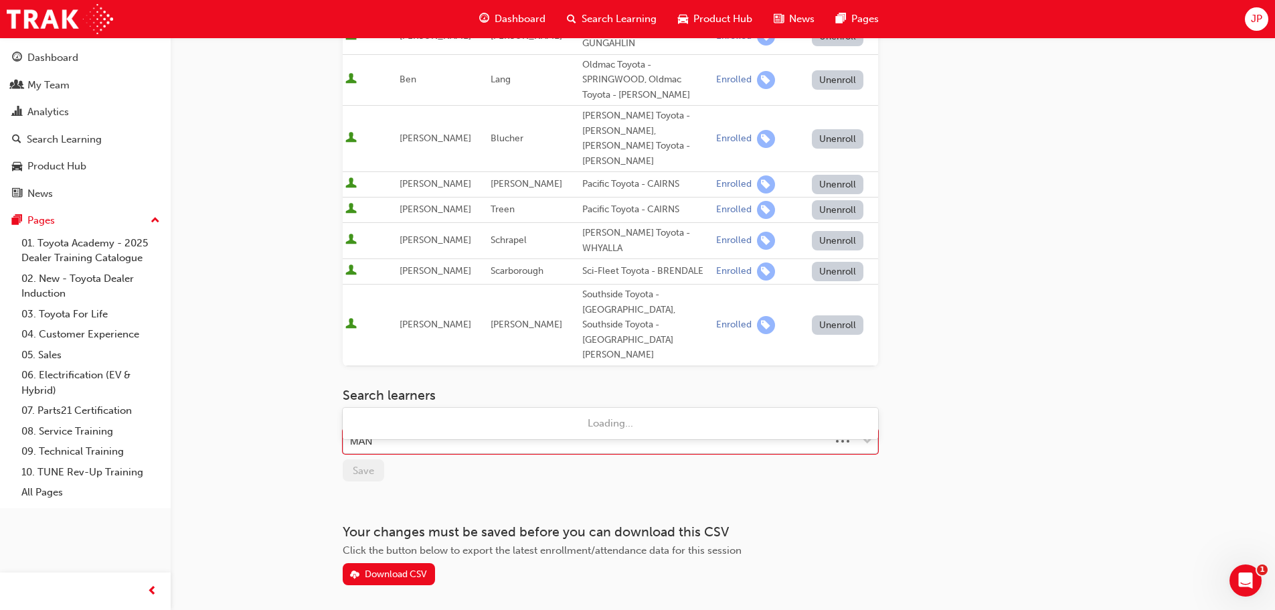
type input "MANT"
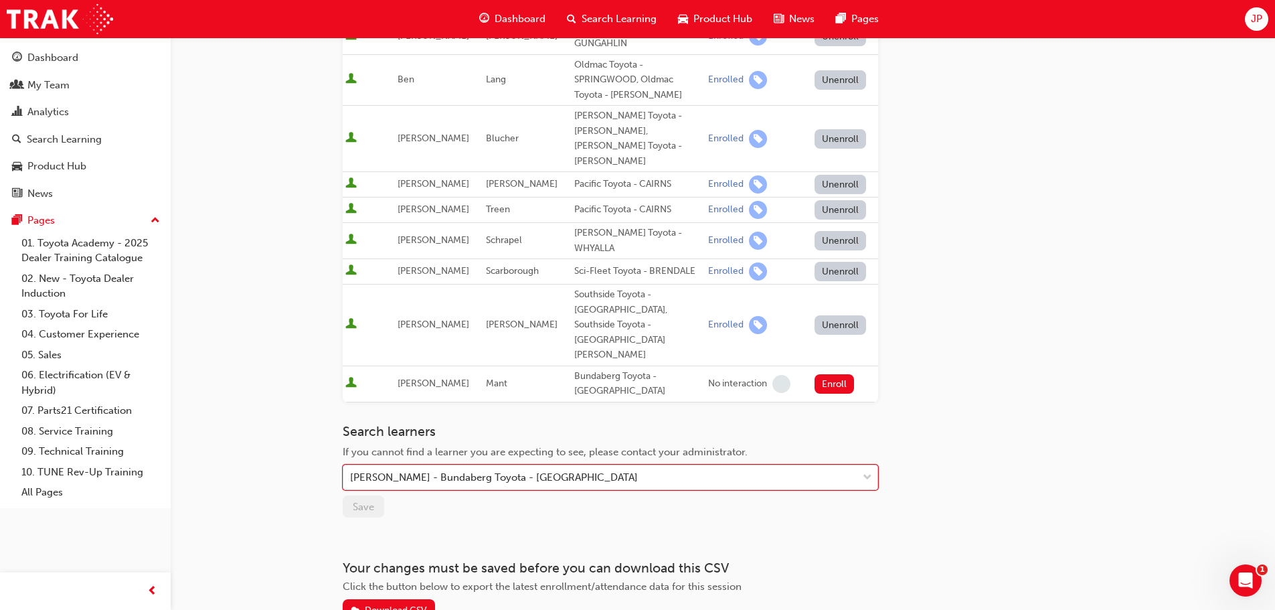
click at [413, 470] on div "[PERSON_NAME] - Bundaberg Toyota - [GEOGRAPHIC_DATA]" at bounding box center [494, 477] width 288 height 15
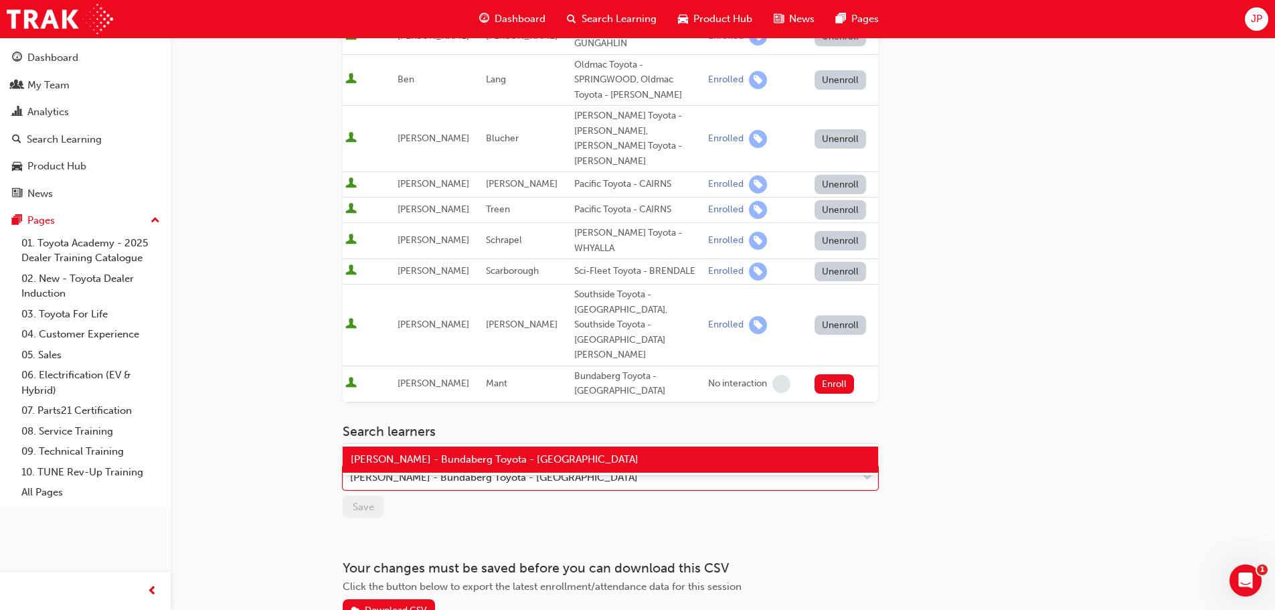
click at [492, 462] on span "[PERSON_NAME] - Bundaberg Toyota - [GEOGRAPHIC_DATA]" at bounding box center [495, 459] width 288 height 12
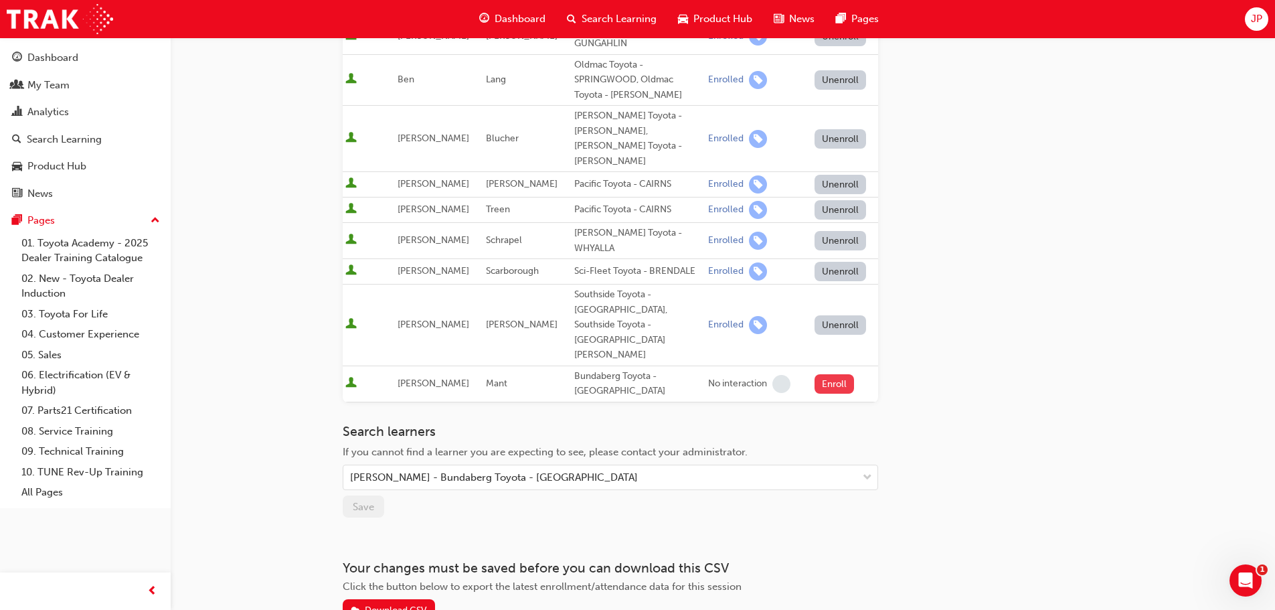
click at [831, 374] on button "Enroll" at bounding box center [834, 383] width 40 height 19
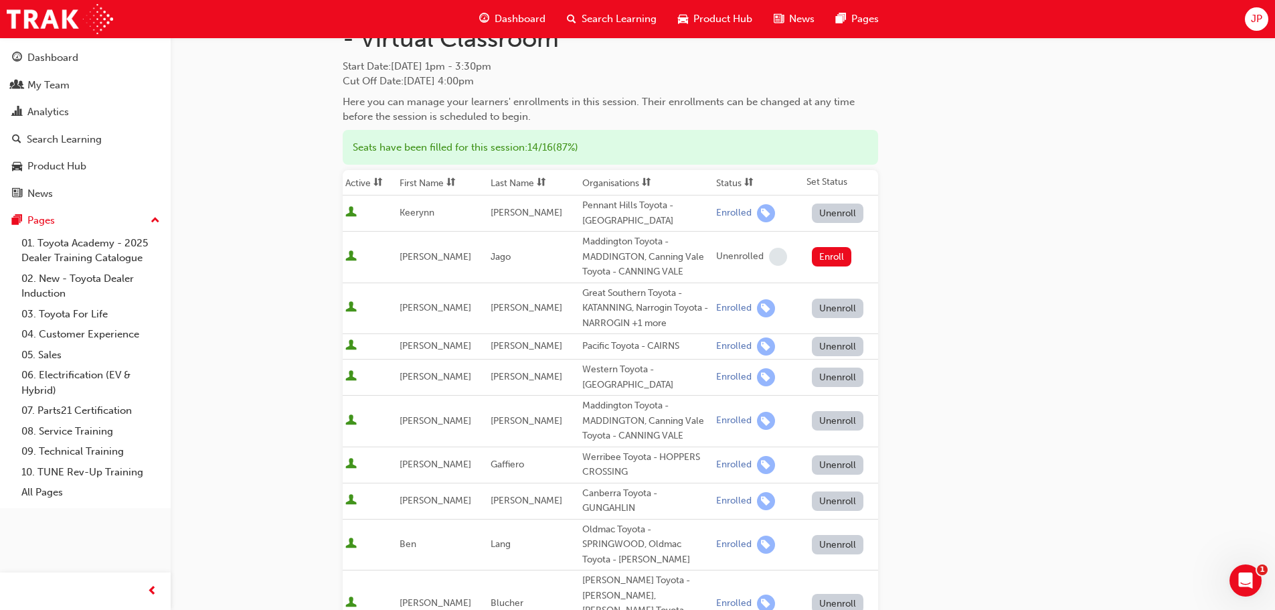
scroll to position [0, 0]
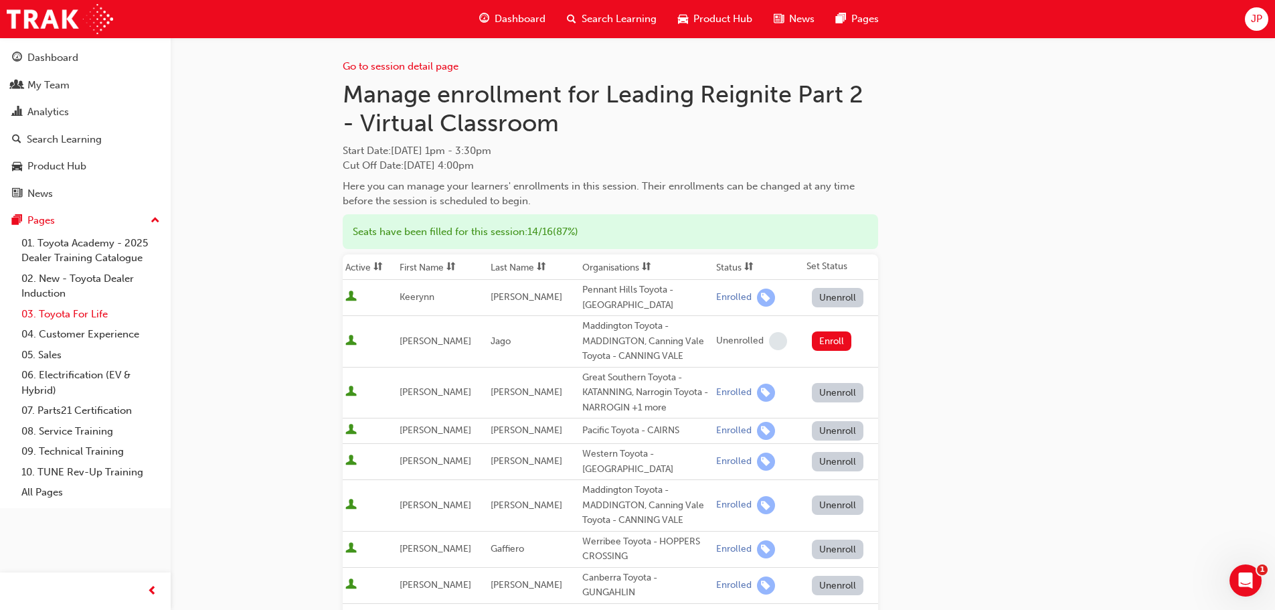
click at [60, 316] on link "03. Toyota For Life" at bounding box center [90, 314] width 149 height 21
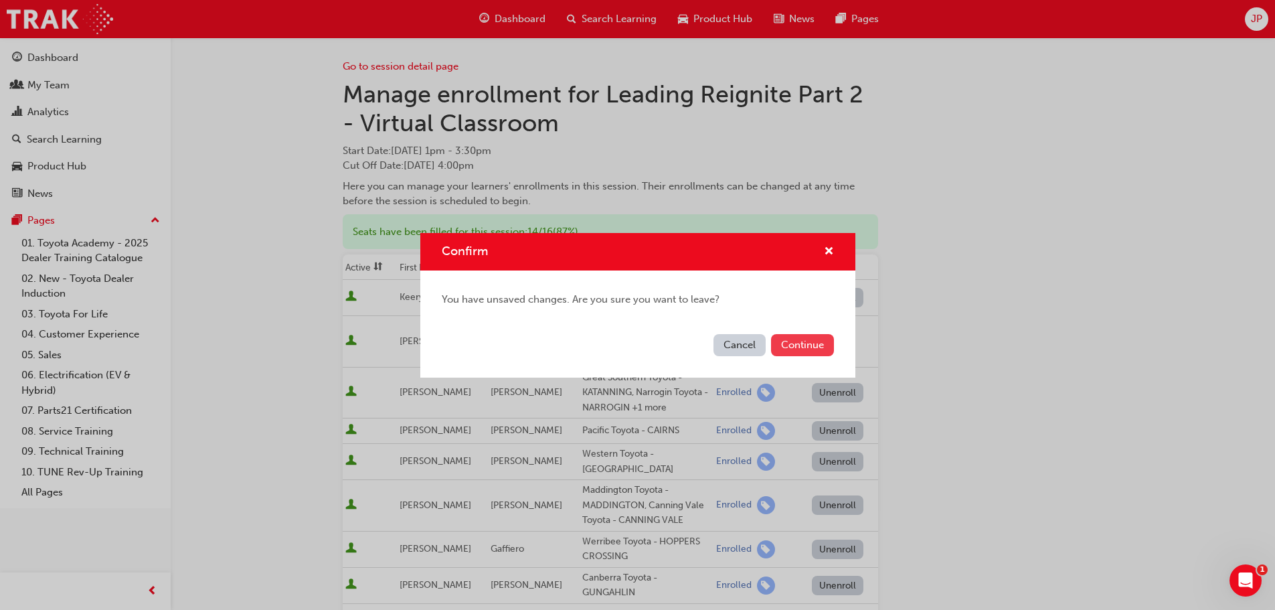
click at [800, 339] on button "Continue" at bounding box center [802, 345] width 63 height 22
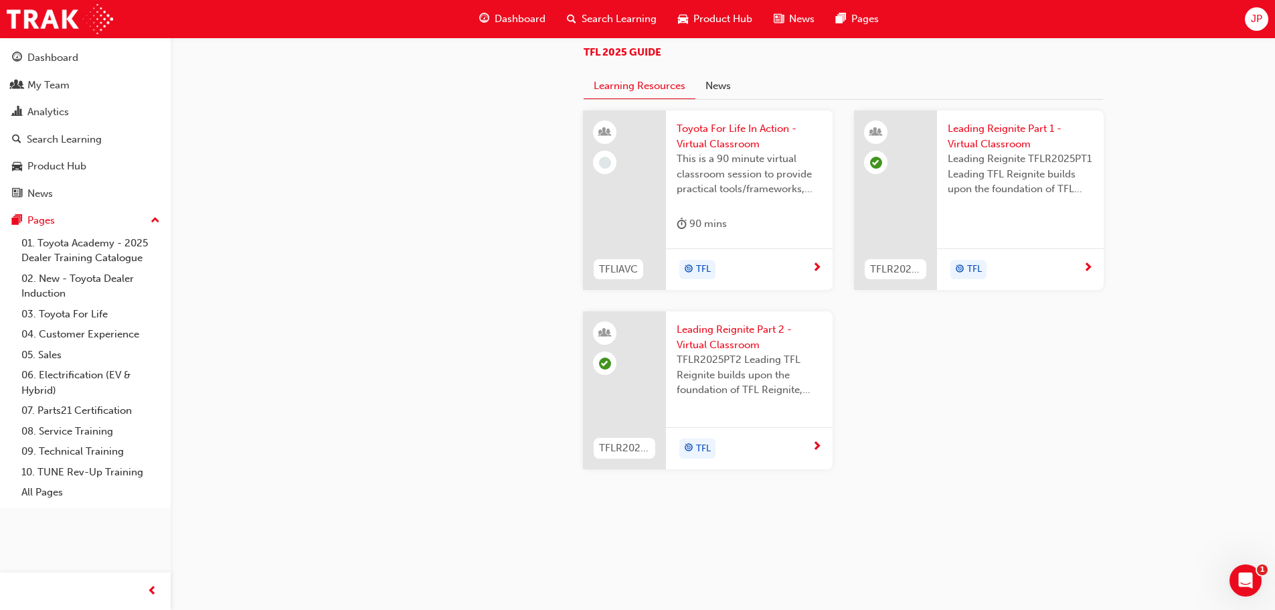
scroll to position [1405, 0]
click at [725, 351] on span "Leading Reignite Part 2 - Virtual Classroom" at bounding box center [749, 337] width 145 height 30
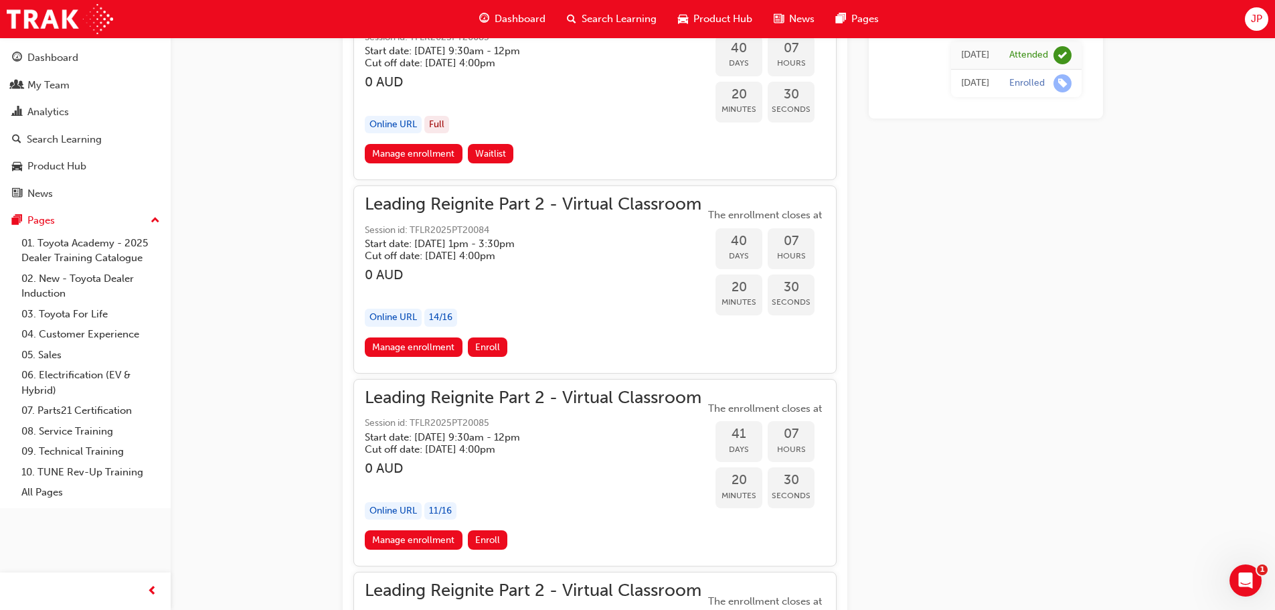
scroll to position [7229, 0]
click at [402, 348] on link "Manage enrollment" at bounding box center [414, 348] width 98 height 19
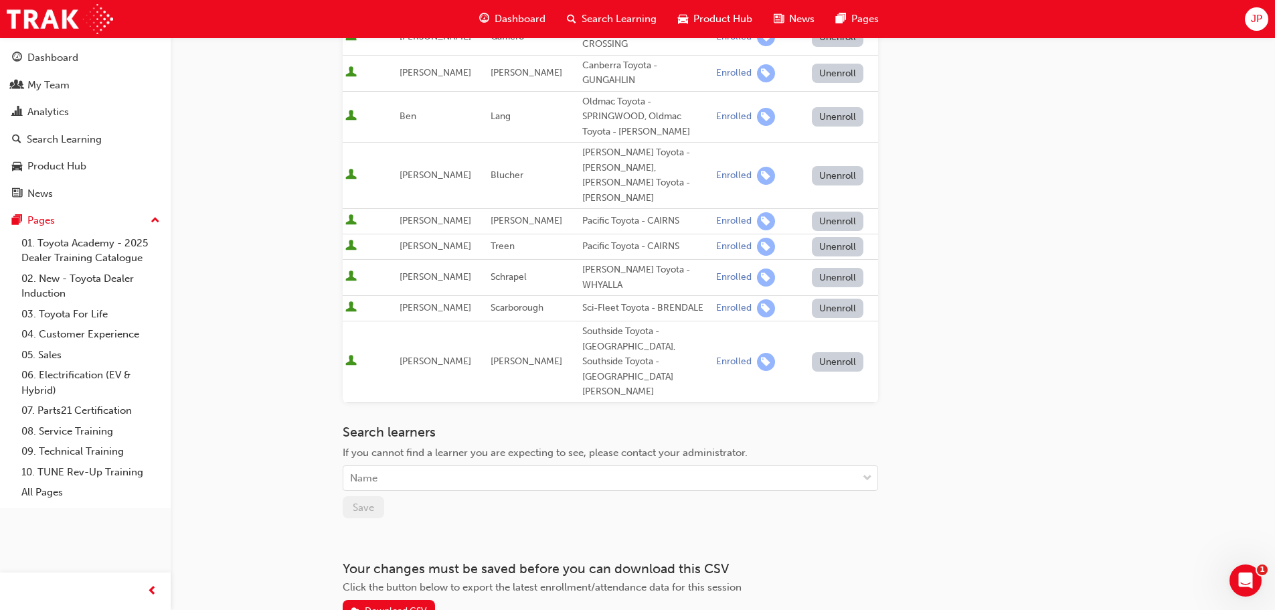
scroll to position [549, 0]
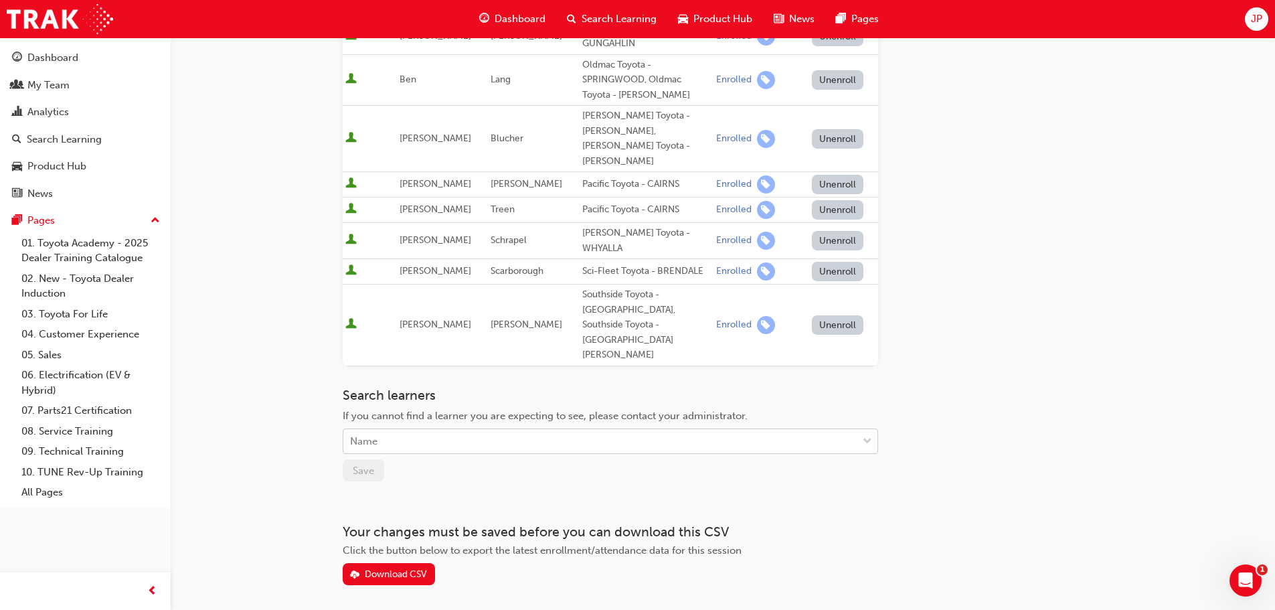
click at [450, 430] on div "Name" at bounding box center [600, 441] width 514 height 23
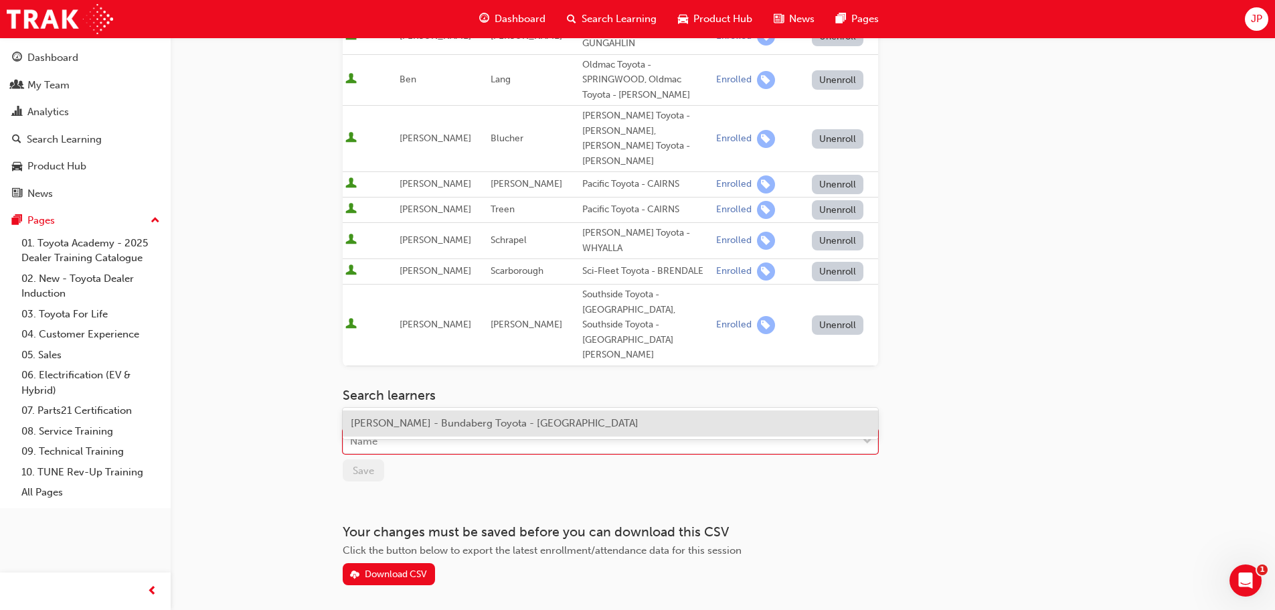
click at [453, 424] on span "[PERSON_NAME] - Bundaberg Toyota - [GEOGRAPHIC_DATA]" at bounding box center [495, 423] width 288 height 12
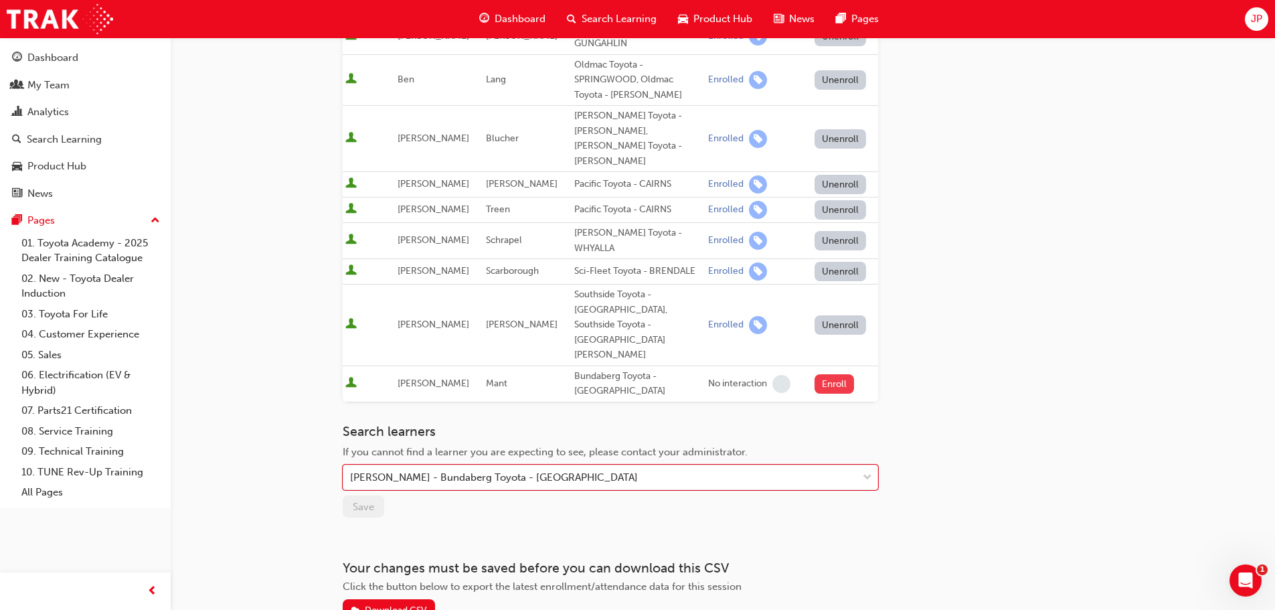
click at [832, 374] on button "Enroll" at bounding box center [834, 383] width 40 height 19
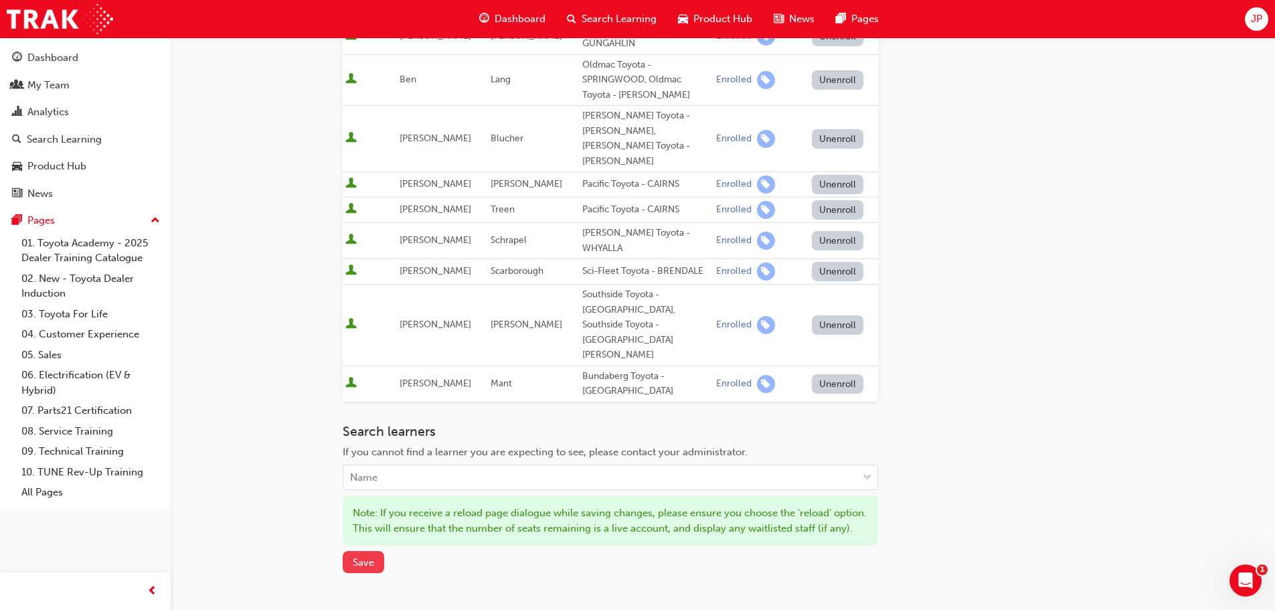
click at [370, 556] on span "Save" at bounding box center [363, 562] width 21 height 12
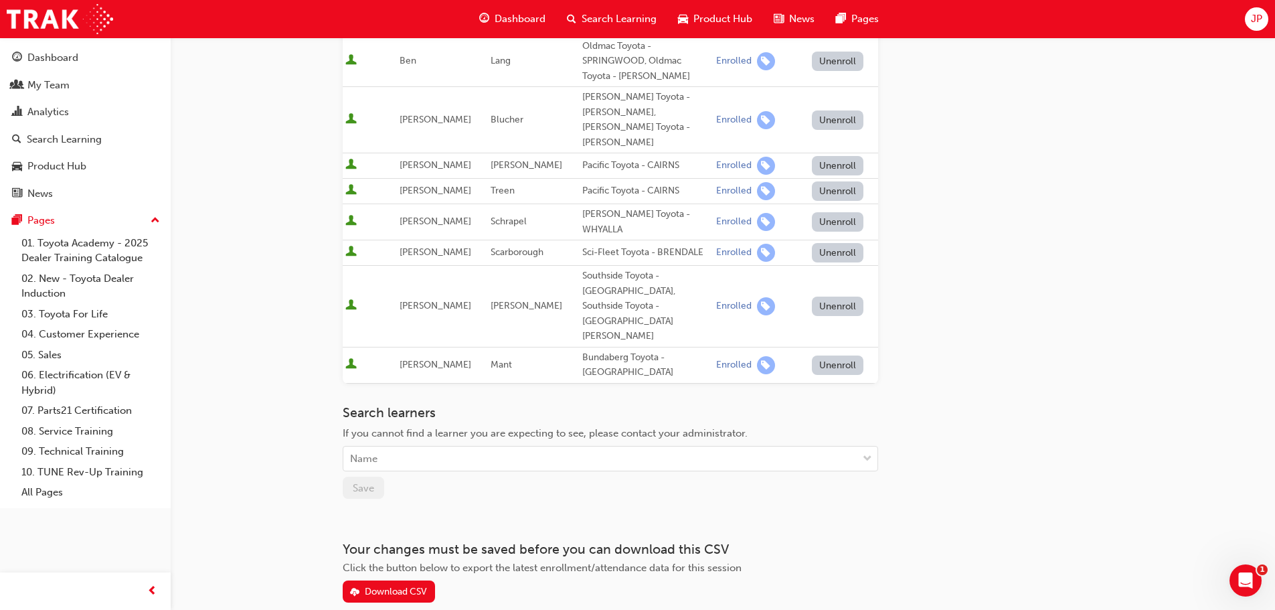
scroll to position [585, 0]
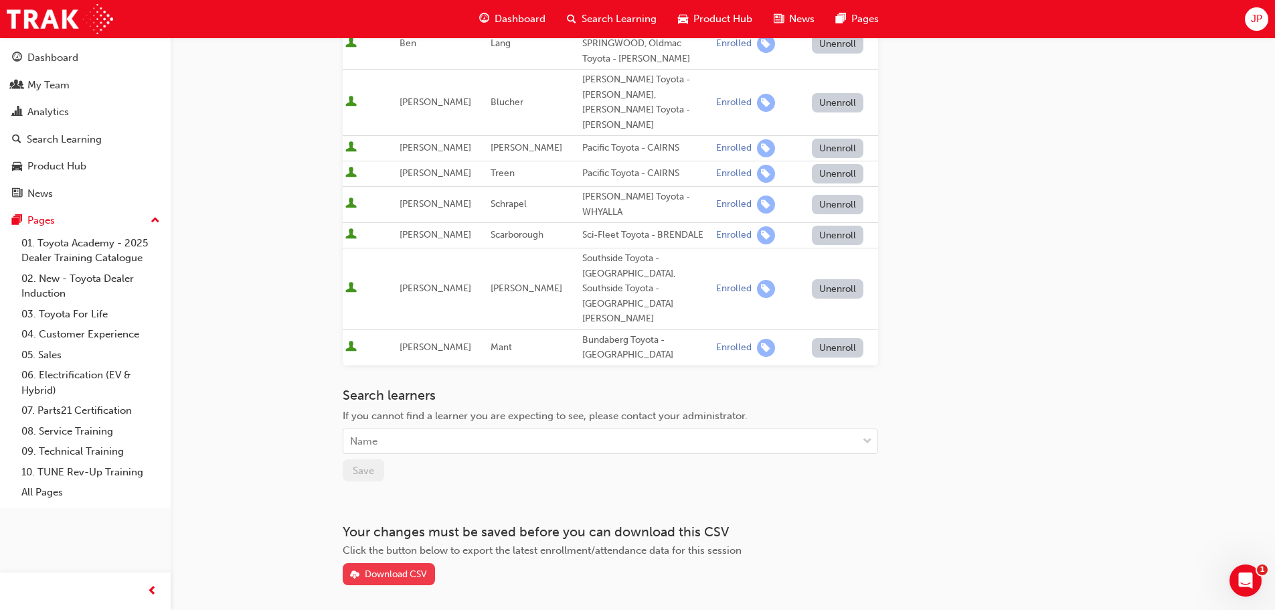
click at [381, 568] on div "Download CSV" at bounding box center [396, 573] width 62 height 11
click at [608, 14] on span "Search Learning" at bounding box center [618, 18] width 75 height 15
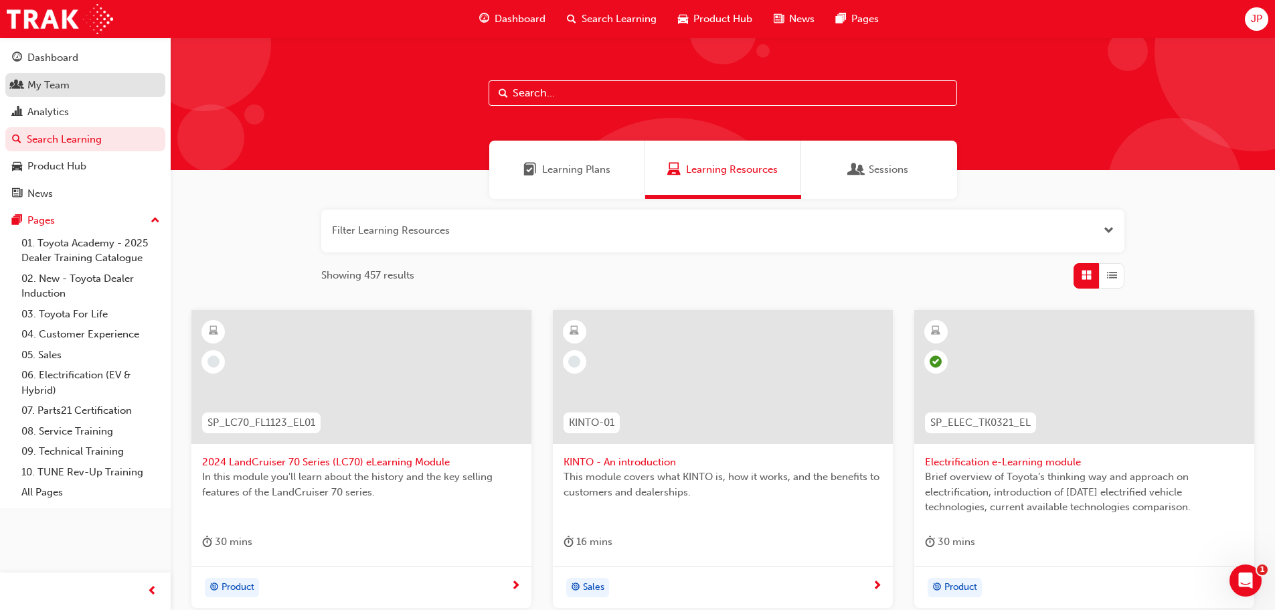
click at [72, 88] on div "My Team" at bounding box center [85, 85] width 147 height 17
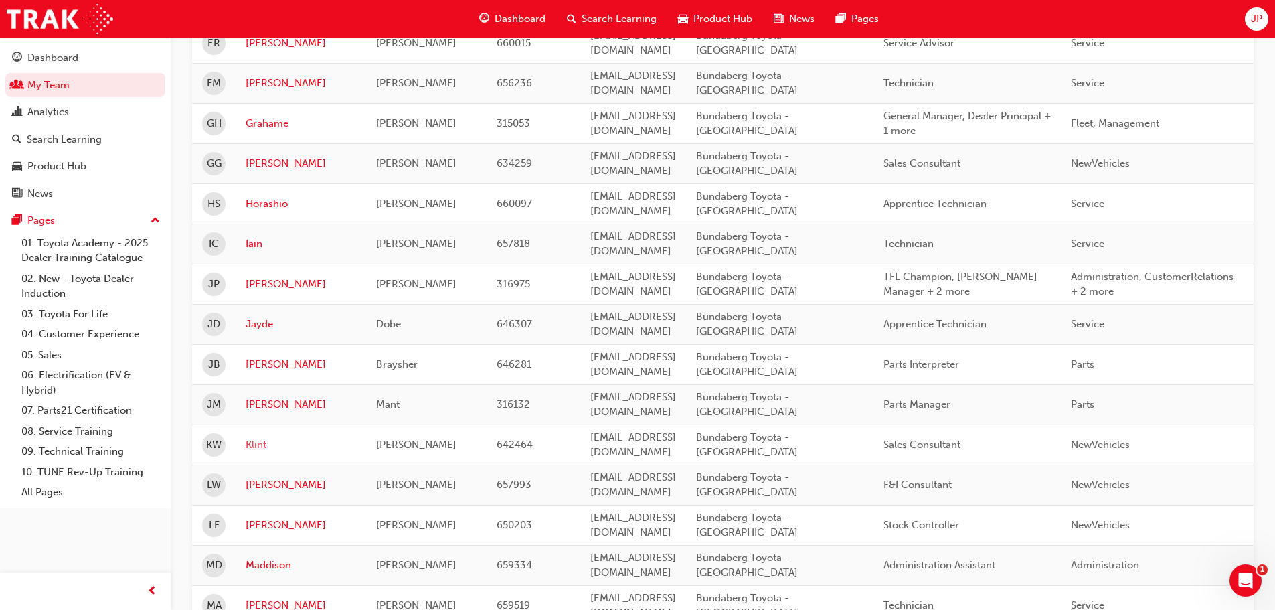
scroll to position [1004, 0]
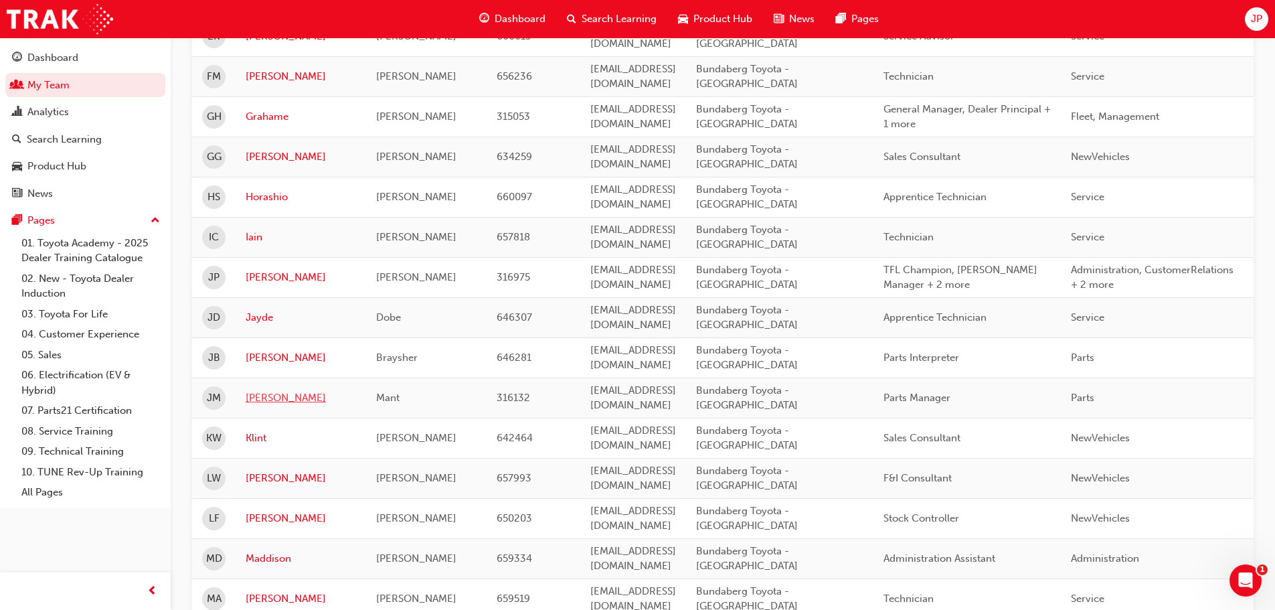
click at [288, 390] on link "[PERSON_NAME]" at bounding box center [301, 397] width 110 height 15
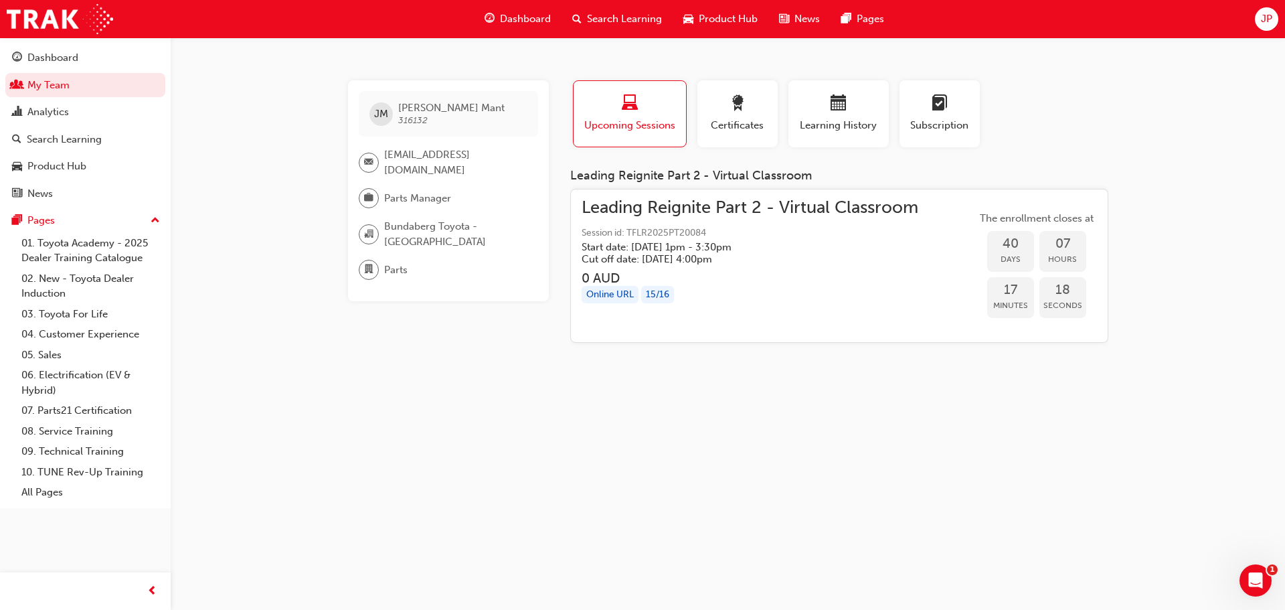
drag, startPoint x: 1239, startPoint y: 0, endPoint x: 978, endPoint y: 351, distance: 437.6
click at [947, 414] on div "[PERSON_NAME] 316132 [EMAIL_ADDRESS][DOMAIN_NAME] Parts Manager Bundaberg Toyot…" at bounding box center [642, 305] width 1285 height 610
click at [1259, 11] on div "JP" at bounding box center [1266, 18] width 23 height 23
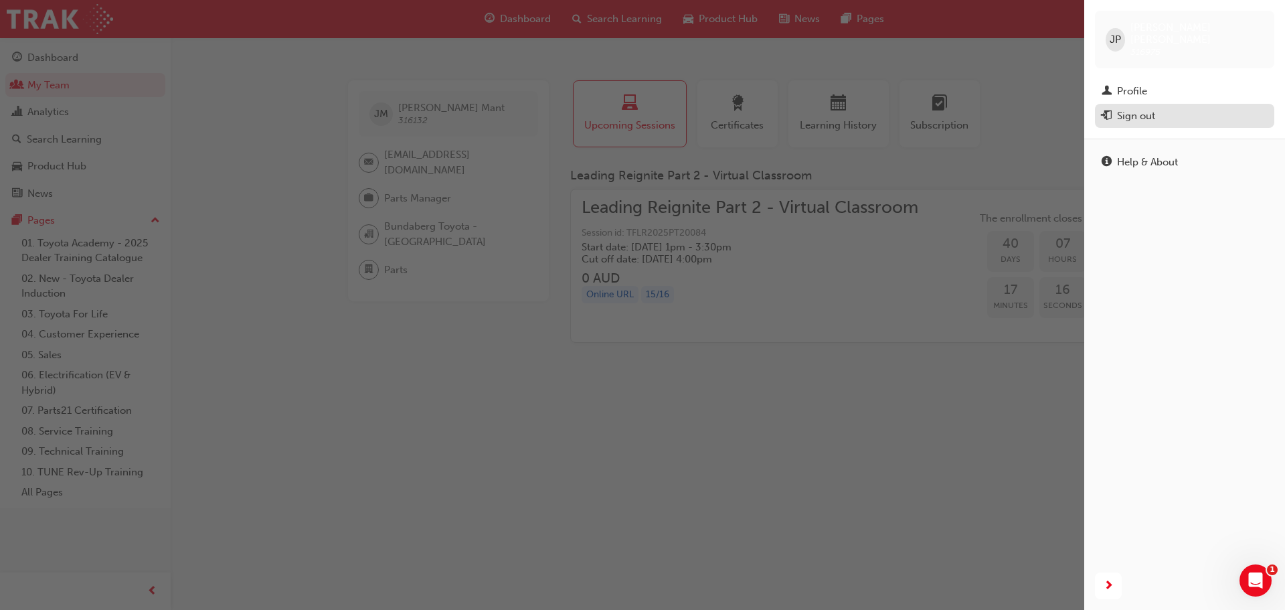
click at [1145, 108] on div "Sign out" at bounding box center [1136, 115] width 38 height 15
